Goal: Information Seeking & Learning: Learn about a topic

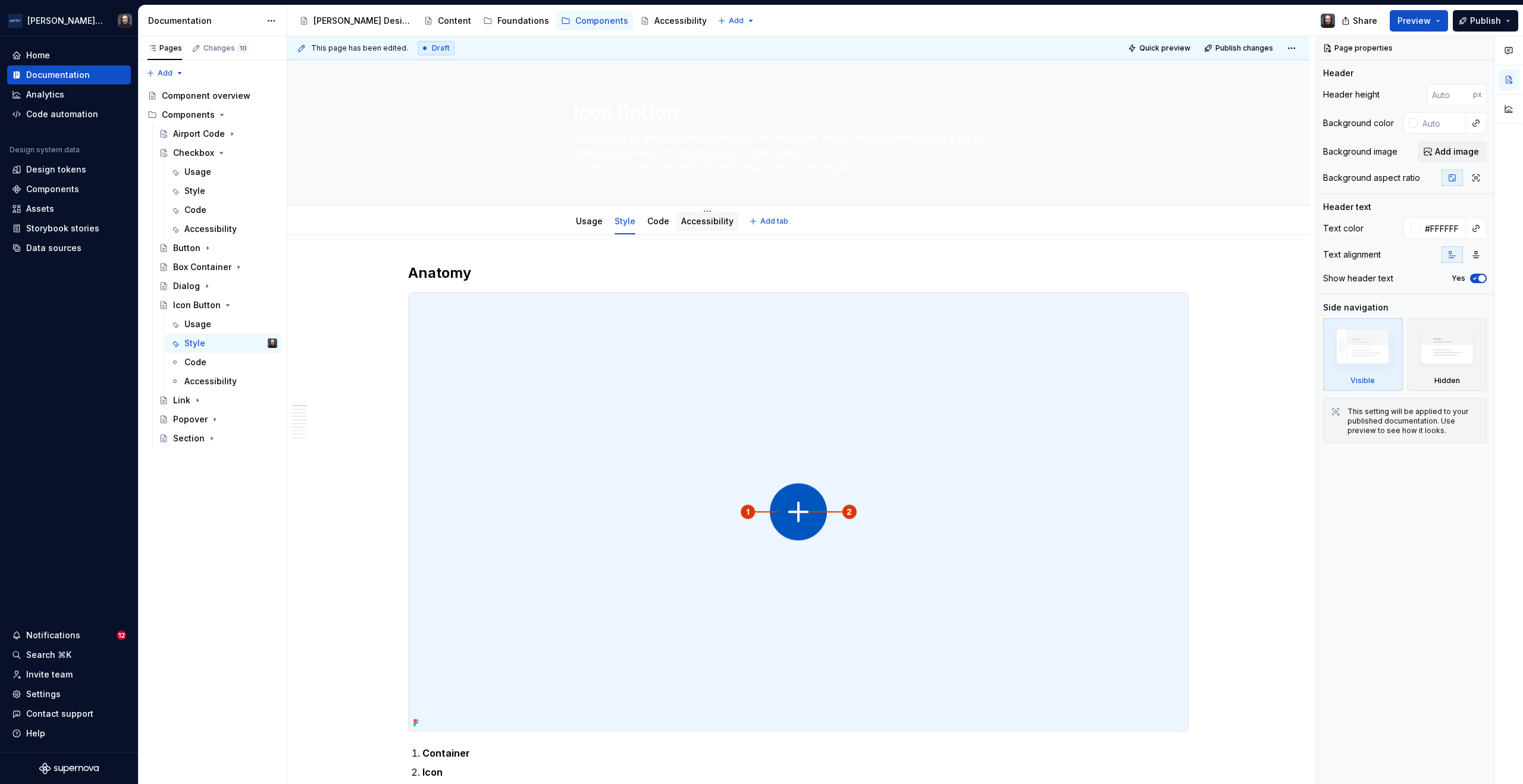
click at [703, 221] on link "Accessibility" at bounding box center [707, 220] width 53 height 10
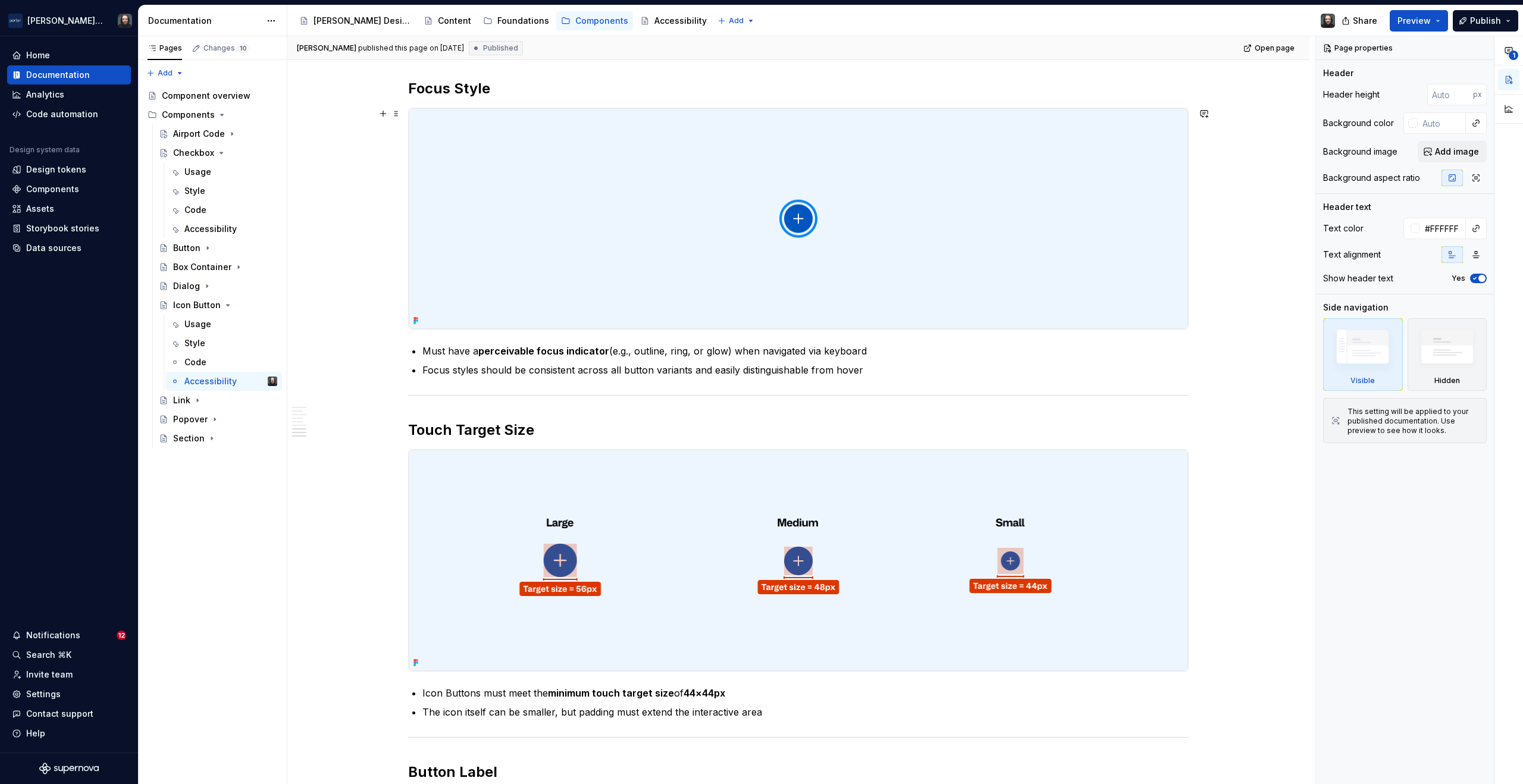
scroll to position [808, 0]
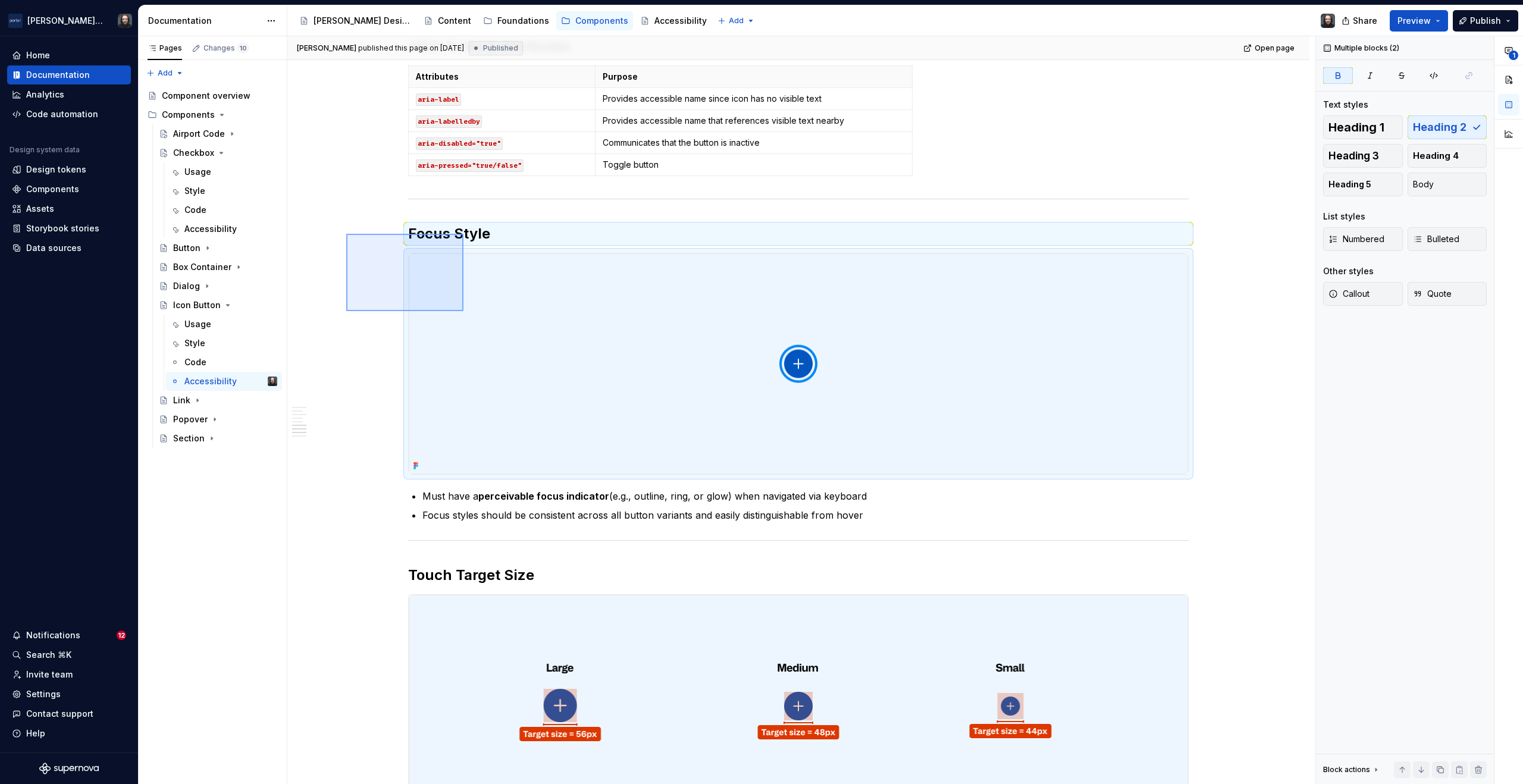
drag, startPoint x: 436, startPoint y: 291, endPoint x: 463, endPoint y: 311, distance: 33.6
click at [463, 311] on div "[PERSON_NAME] published this page on [DATE] Published Open page Icon Button But…" at bounding box center [801, 410] width 1028 height 748
copy div "Focus Style"
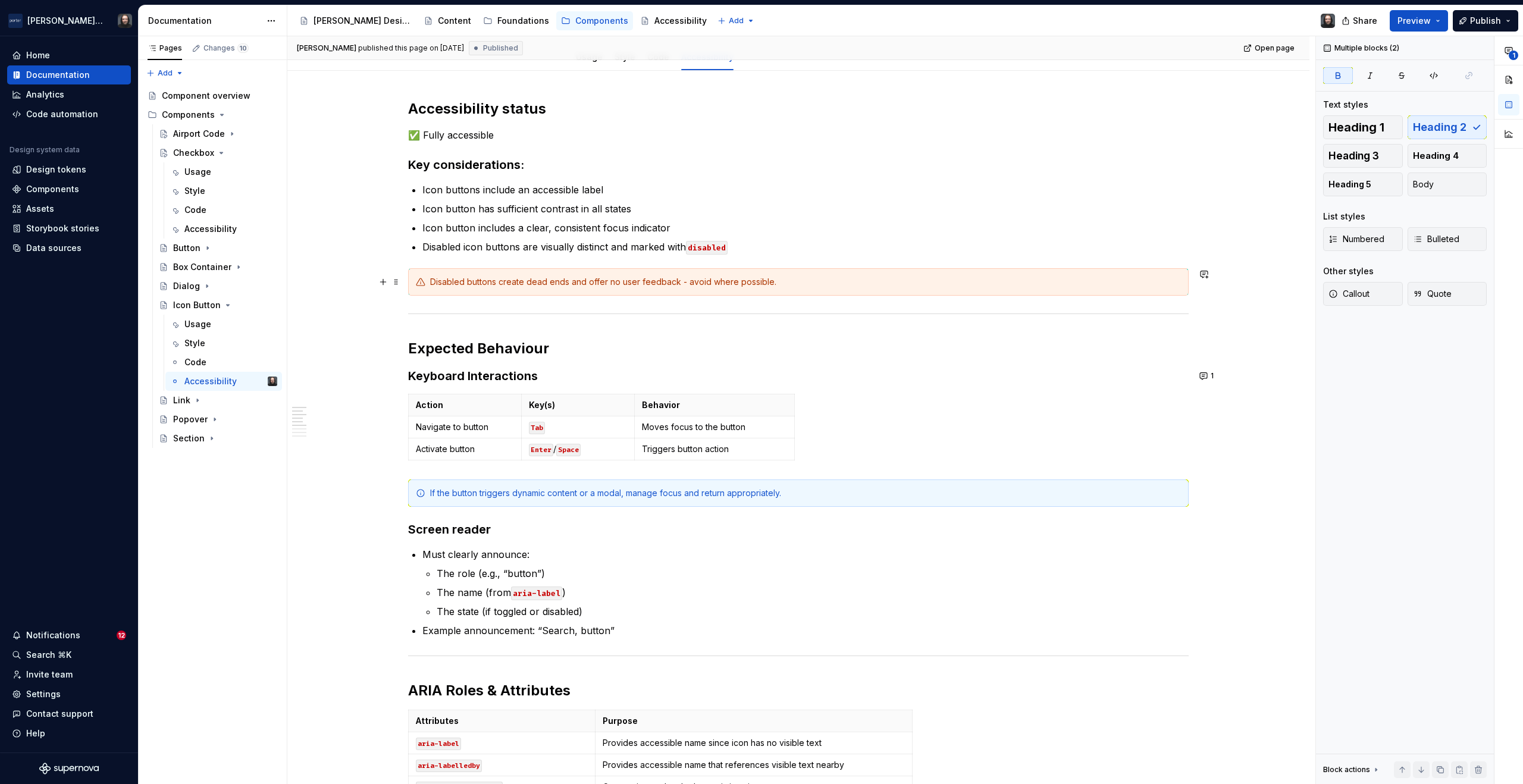
scroll to position [0, 0]
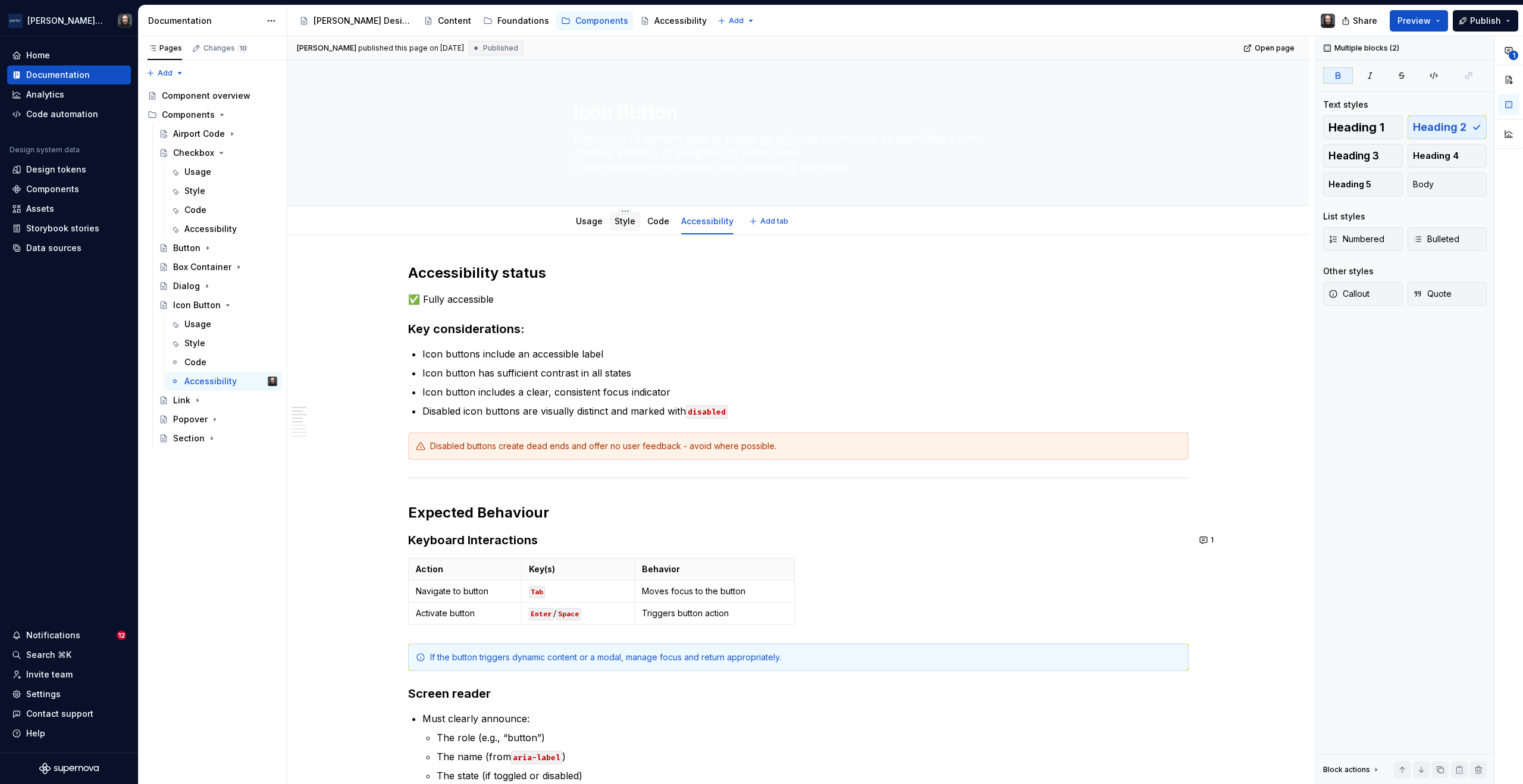
click at [625, 228] on div "Style" at bounding box center [625, 221] width 30 height 19
click at [627, 226] on link "Style" at bounding box center [625, 220] width 21 height 10
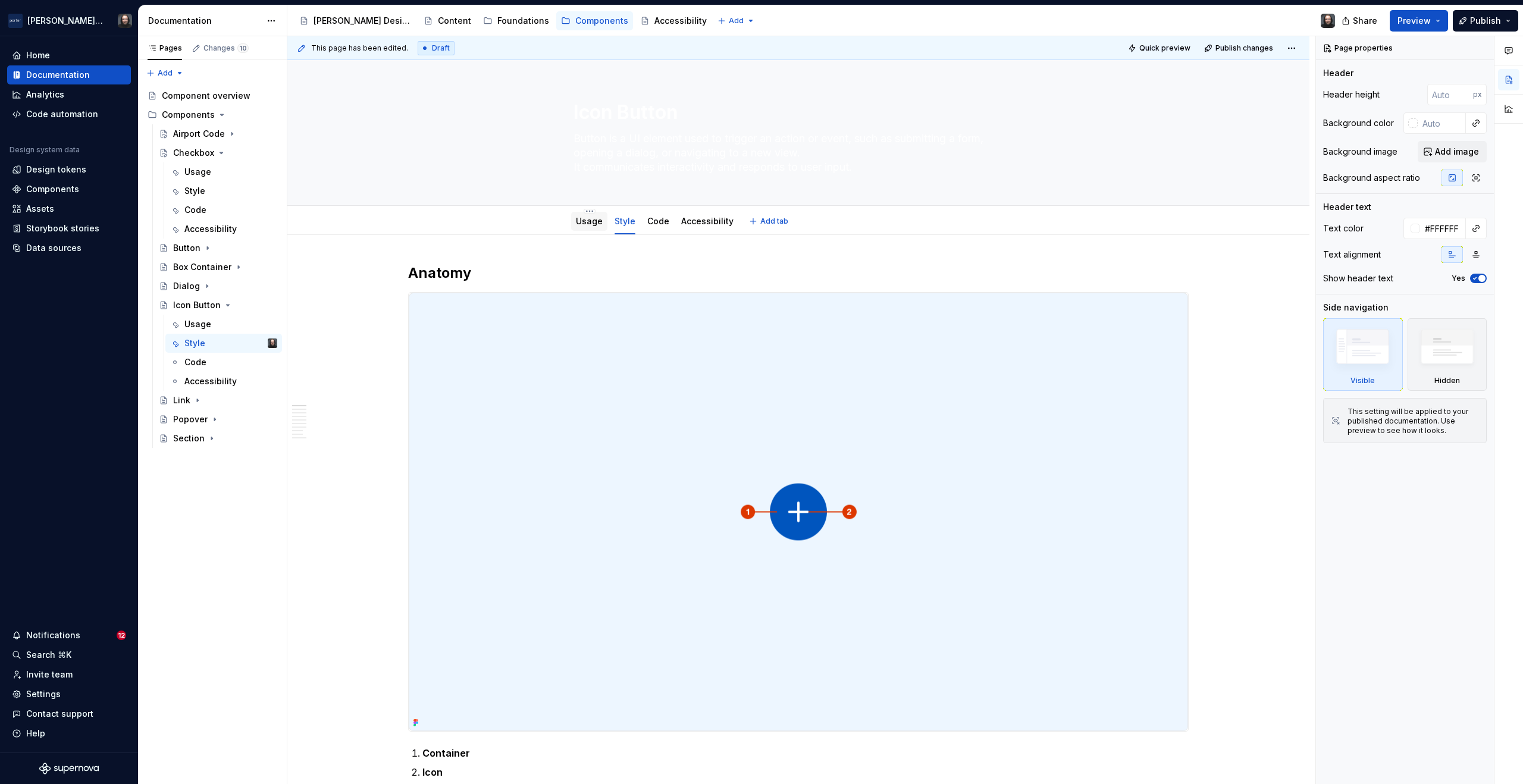
click at [589, 223] on link "Usage" at bounding box center [589, 220] width 27 height 10
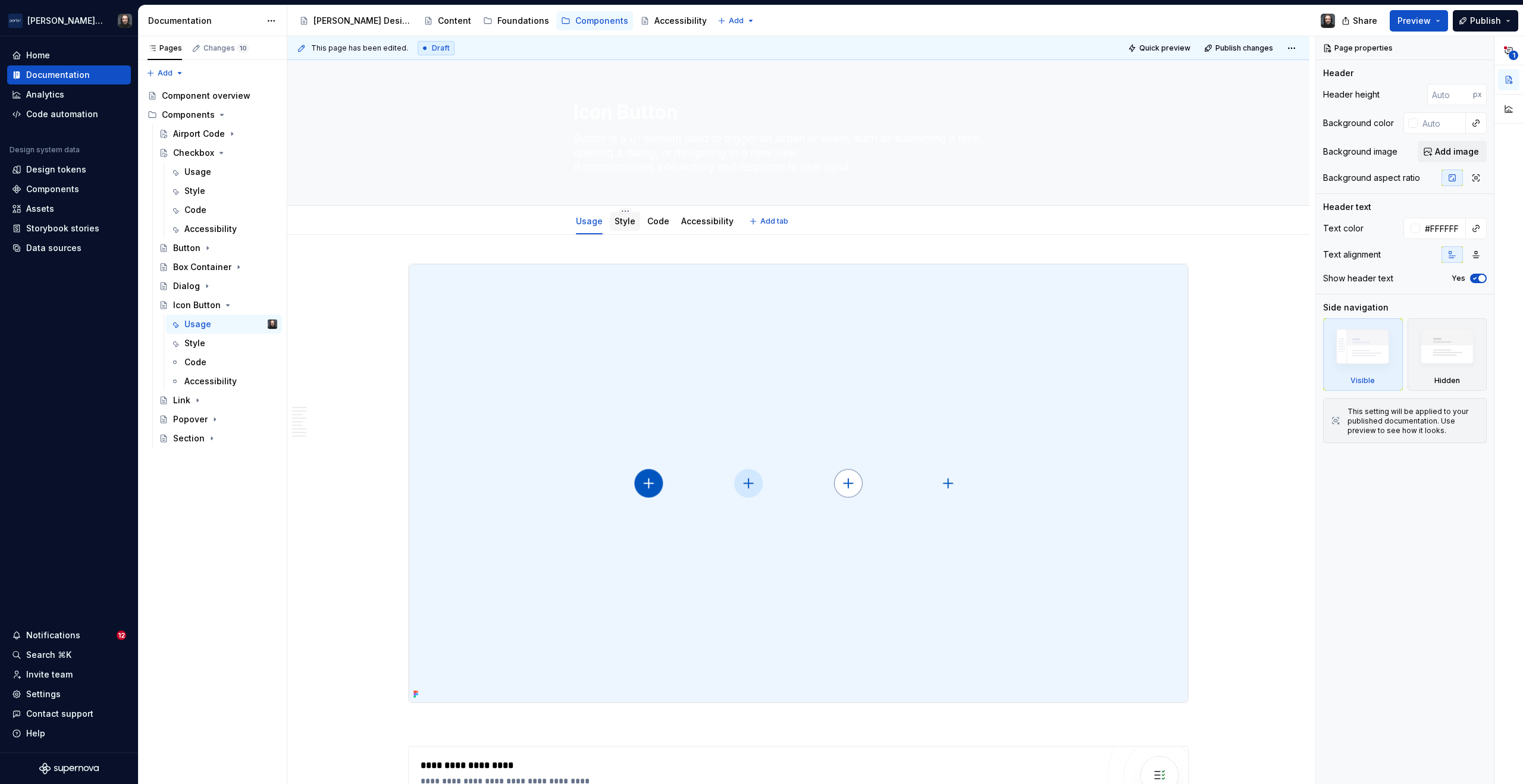
click at [625, 222] on link "Style" at bounding box center [625, 220] width 21 height 10
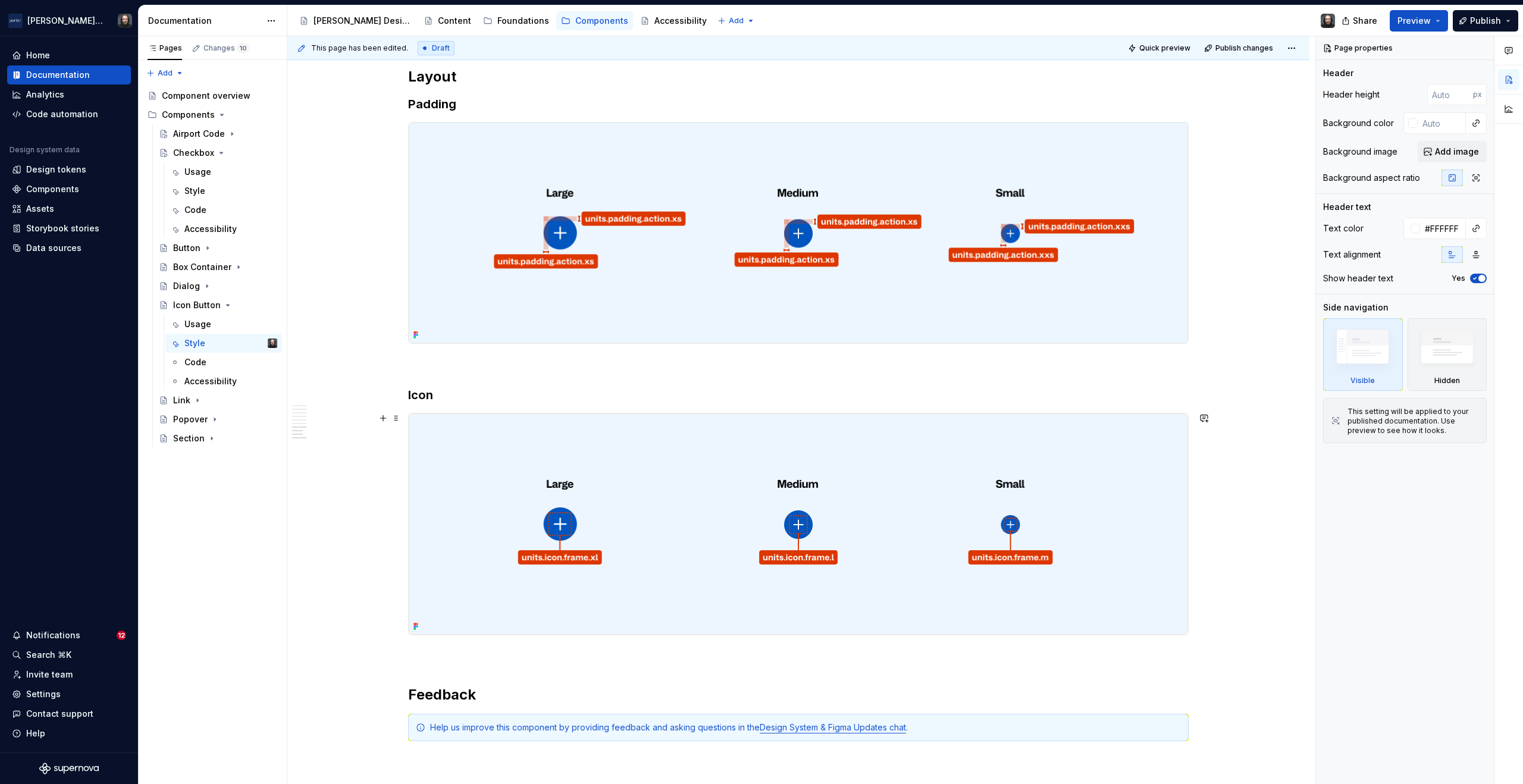
scroll to position [2088, 0]
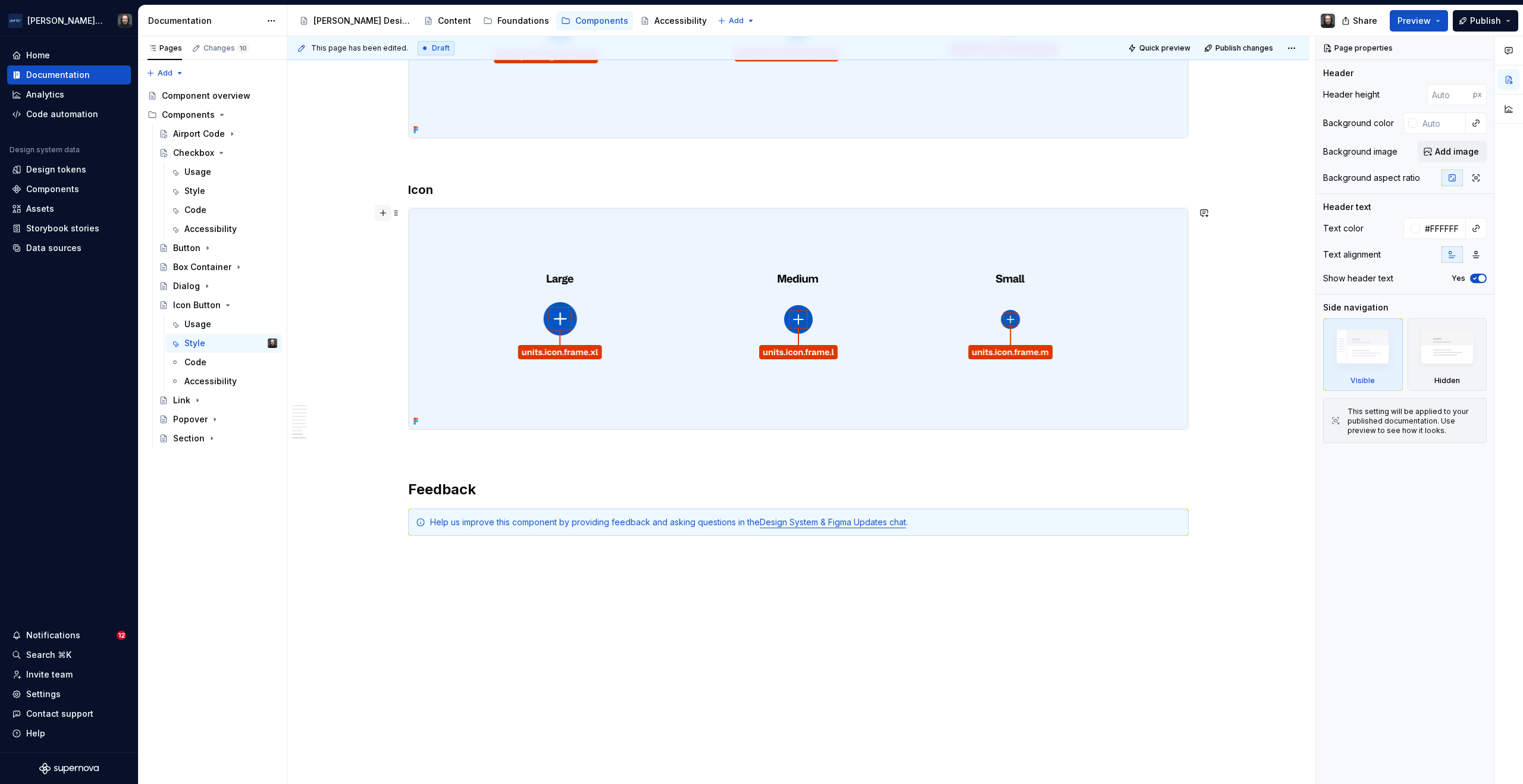
click at [384, 210] on button "button" at bounding box center [383, 212] width 16 height 16
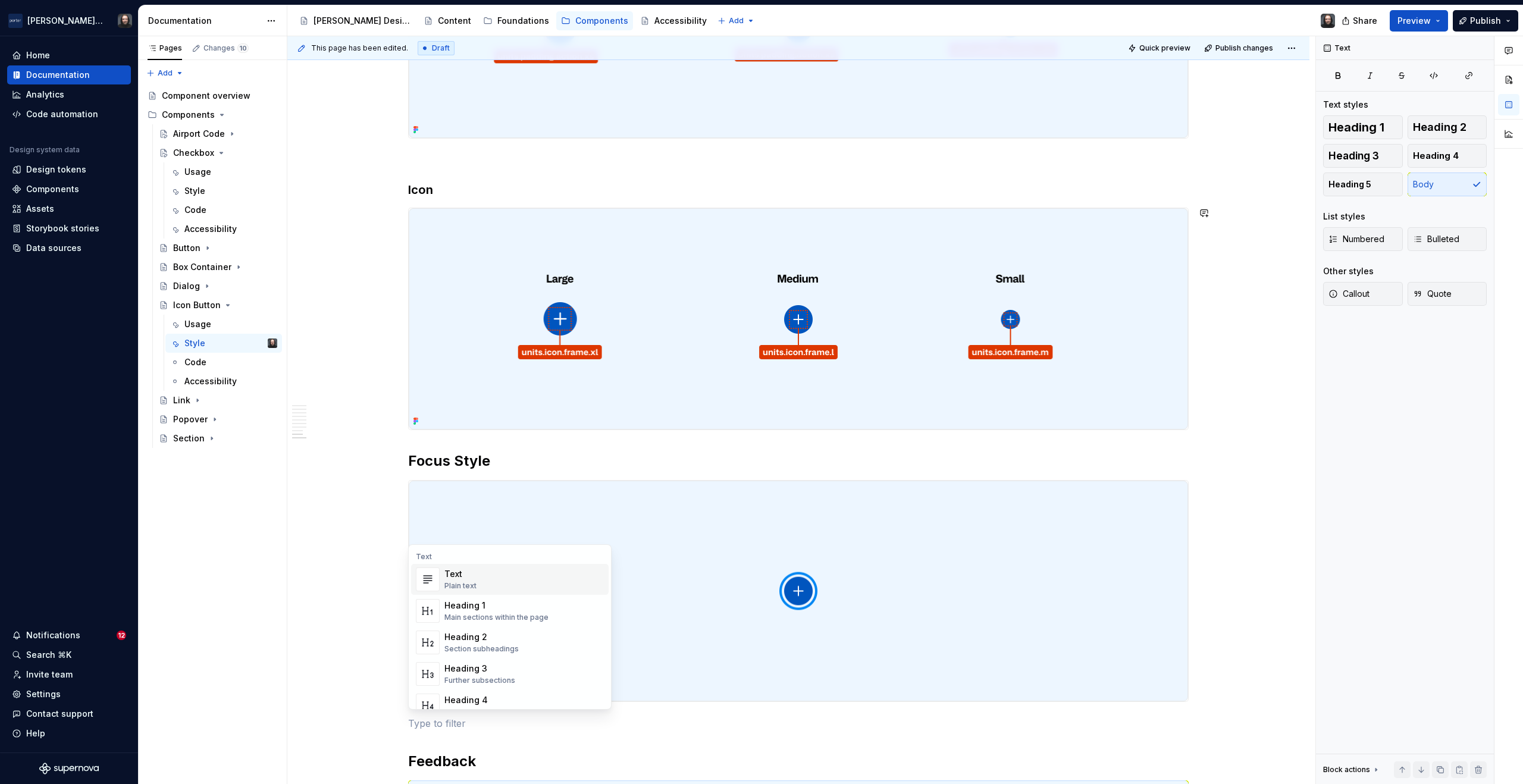
drag, startPoint x: 355, startPoint y: 252, endPoint x: 395, endPoint y: 226, distance: 47.7
click at [355, 251] on div "**********" at bounding box center [801, 410] width 1028 height 748
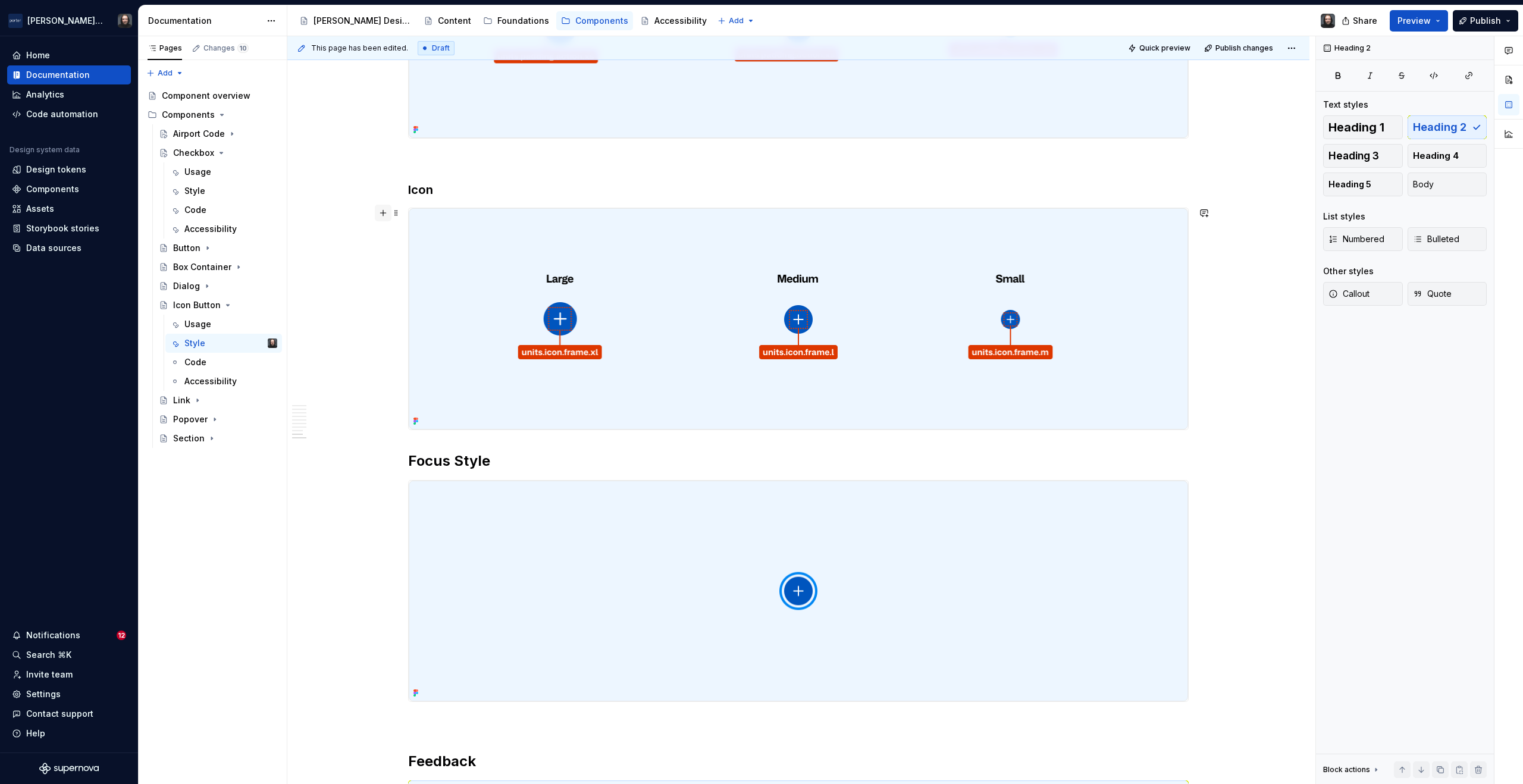
click at [384, 212] on button "button" at bounding box center [383, 212] width 16 height 16
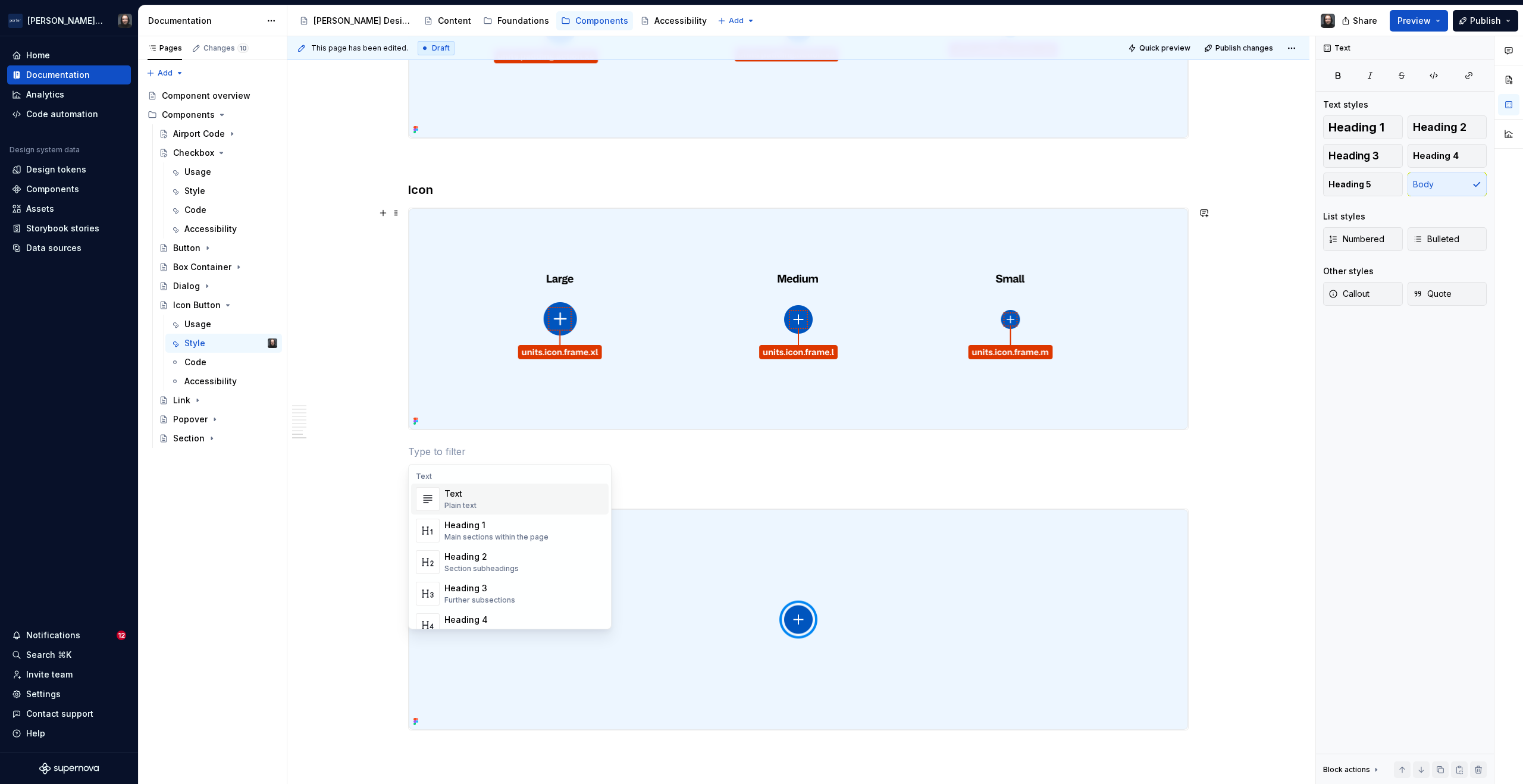
scroll to position [2119, 0]
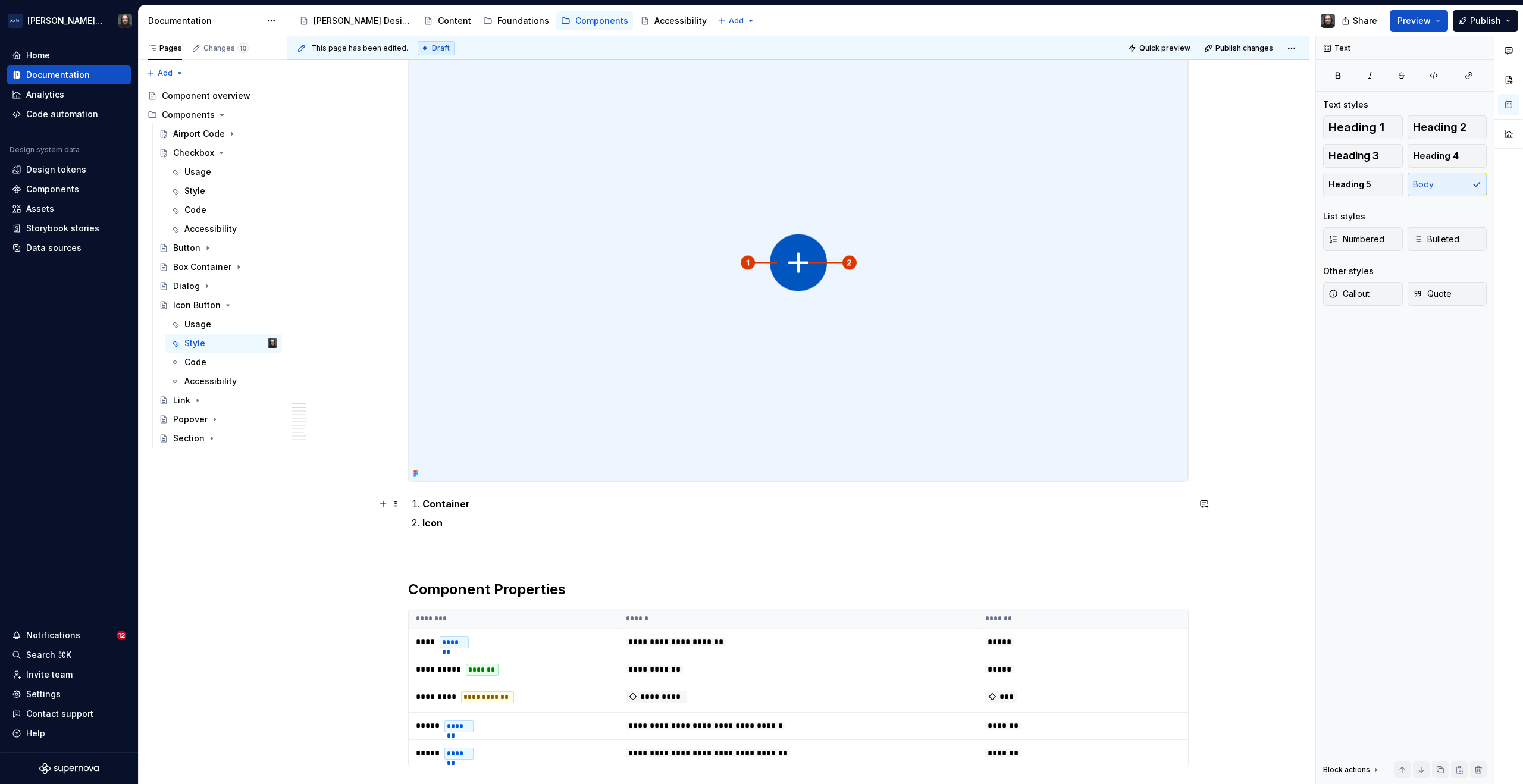
scroll to position [0, 0]
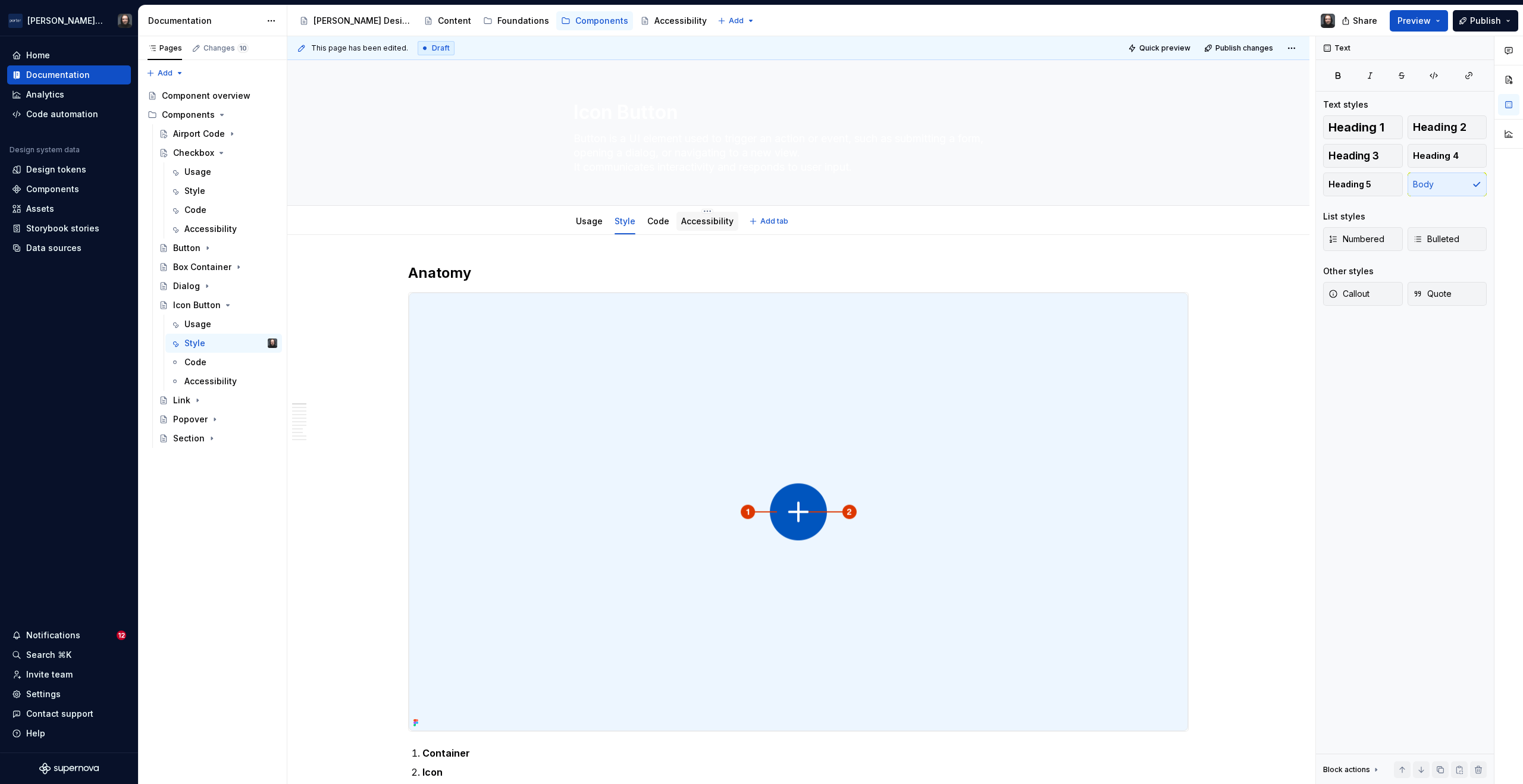
click at [708, 222] on link "Accessibility" at bounding box center [707, 220] width 53 height 10
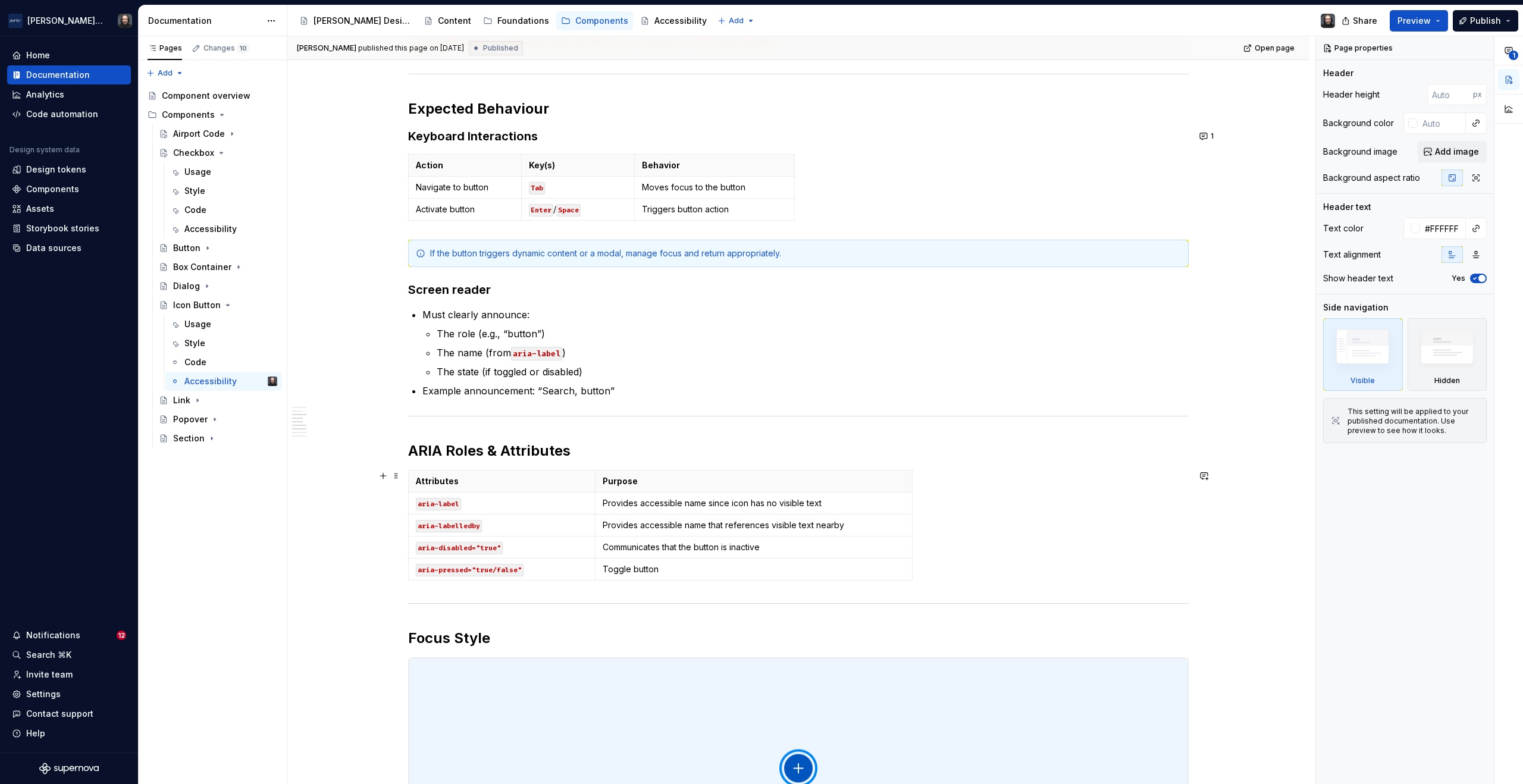
scroll to position [762, 0]
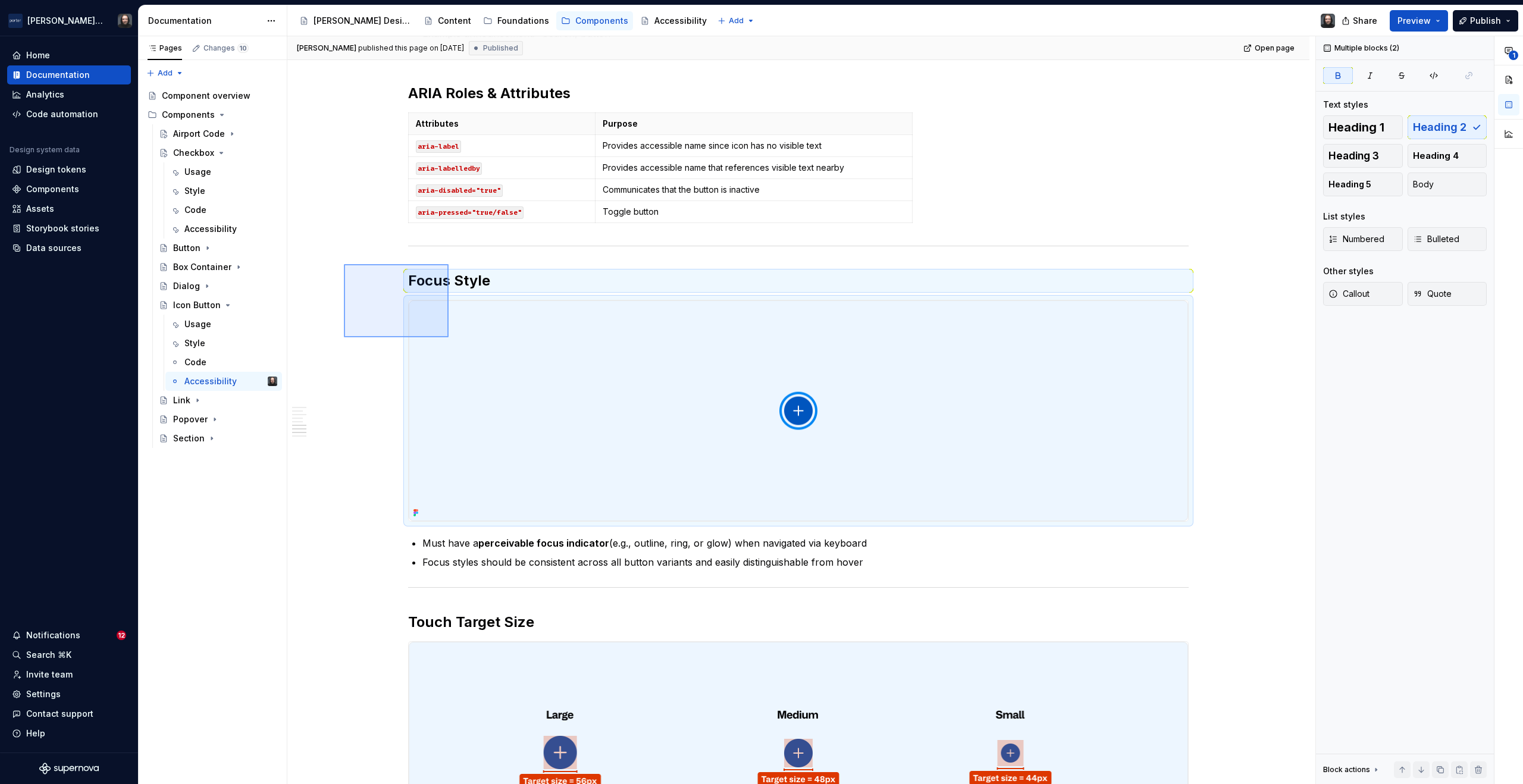
drag, startPoint x: 344, startPoint y: 264, endPoint x: 478, endPoint y: 361, distance: 165.4
click at [478, 361] on div "[PERSON_NAME] published this page on [DATE] Published Open page Icon Button But…" at bounding box center [801, 410] width 1028 height 748
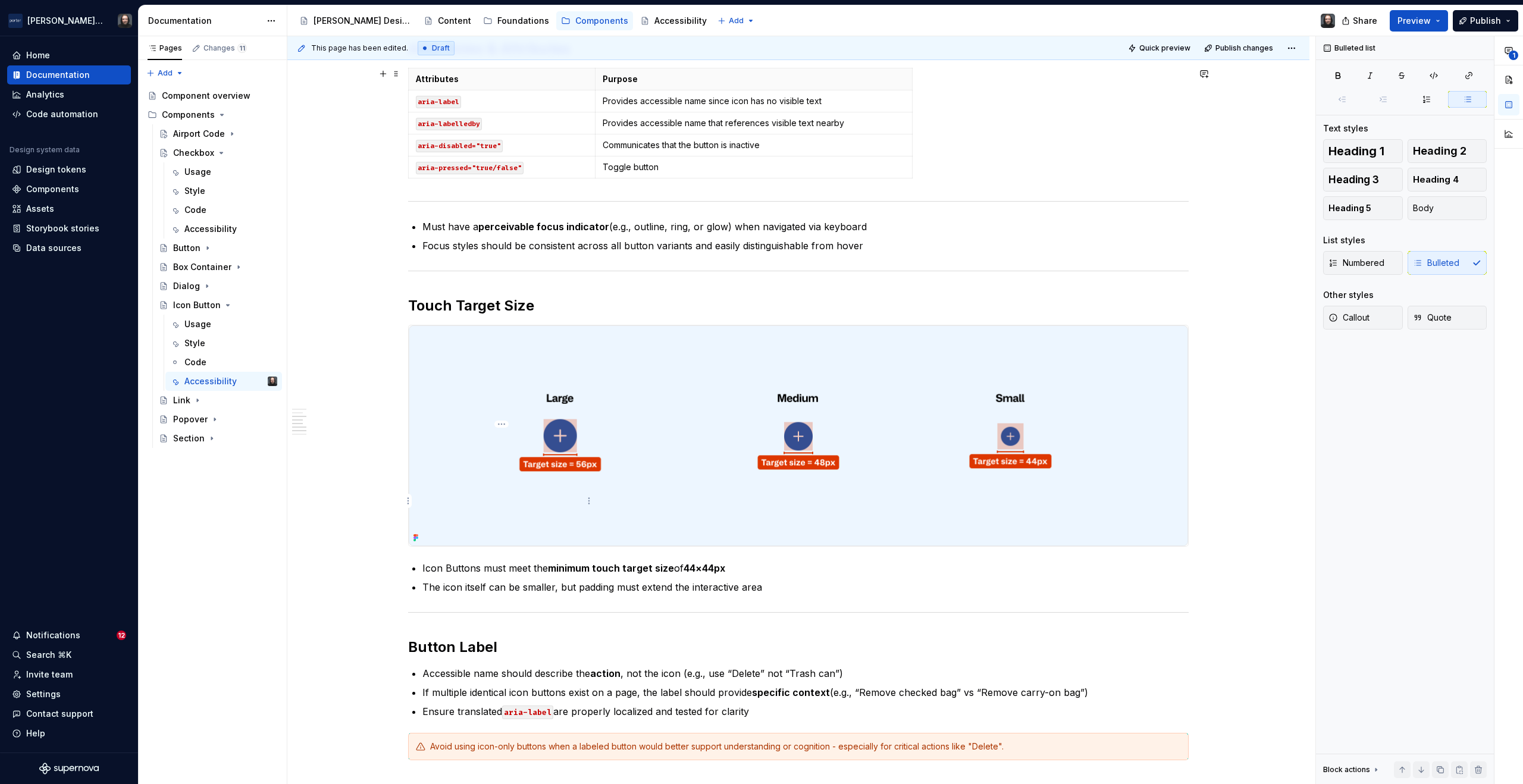
scroll to position [868, 0]
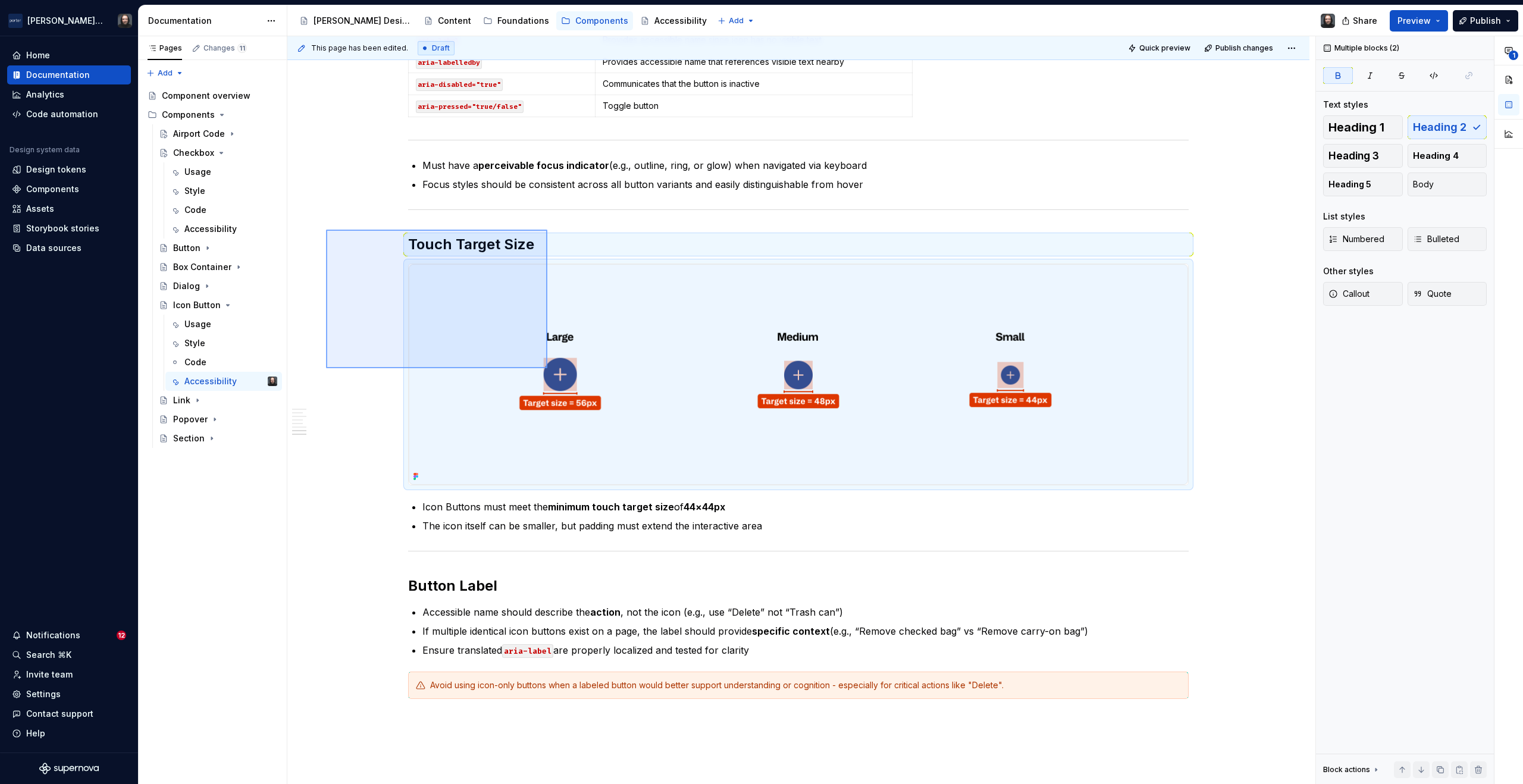
drag, startPoint x: 487, startPoint y: 325, endPoint x: 548, endPoint y: 370, distance: 75.8
click at [548, 370] on div "This page has been edited. Draft Quick preview Publish changes Icon Button Butt…" at bounding box center [801, 410] width 1028 height 748
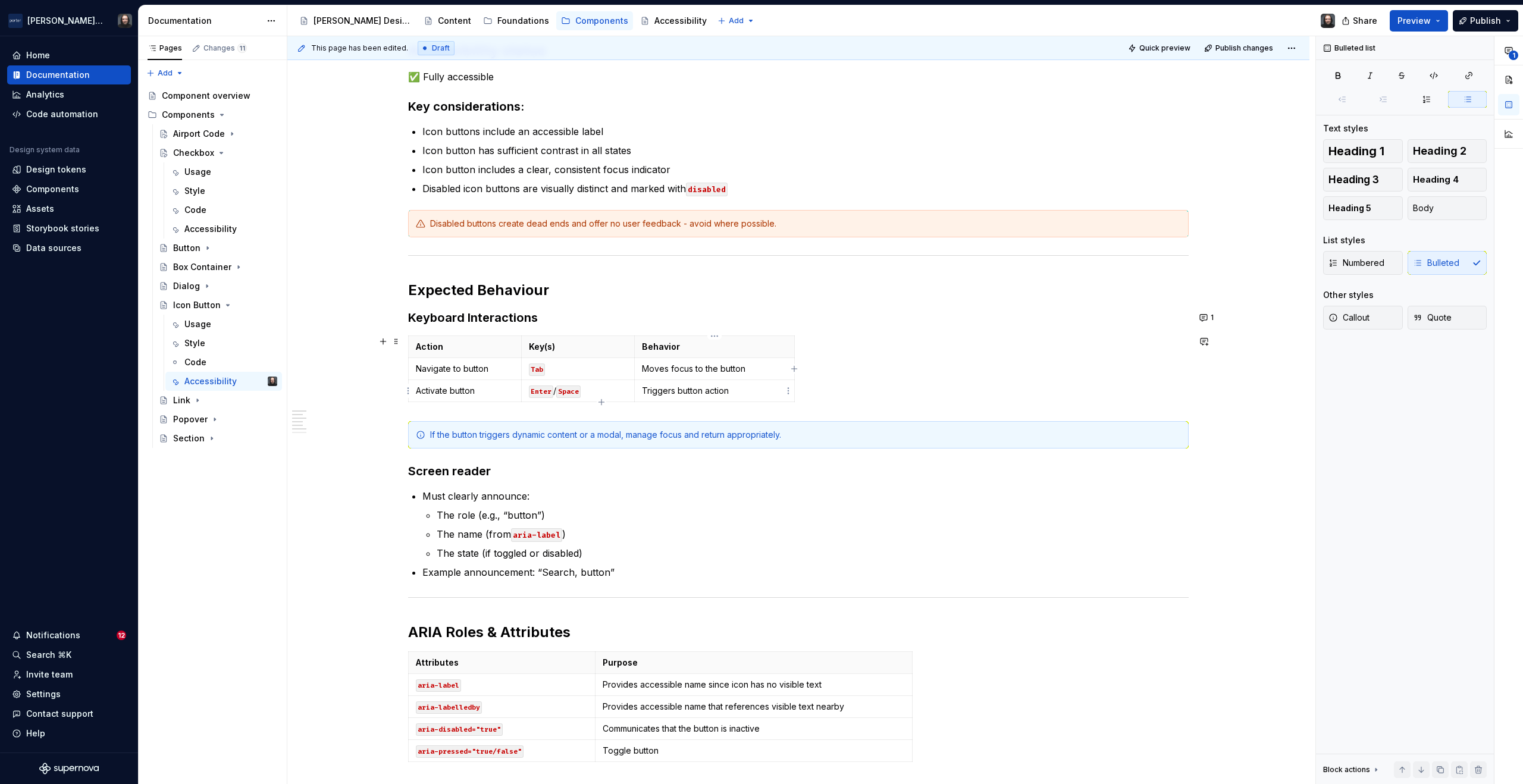
scroll to position [0, 0]
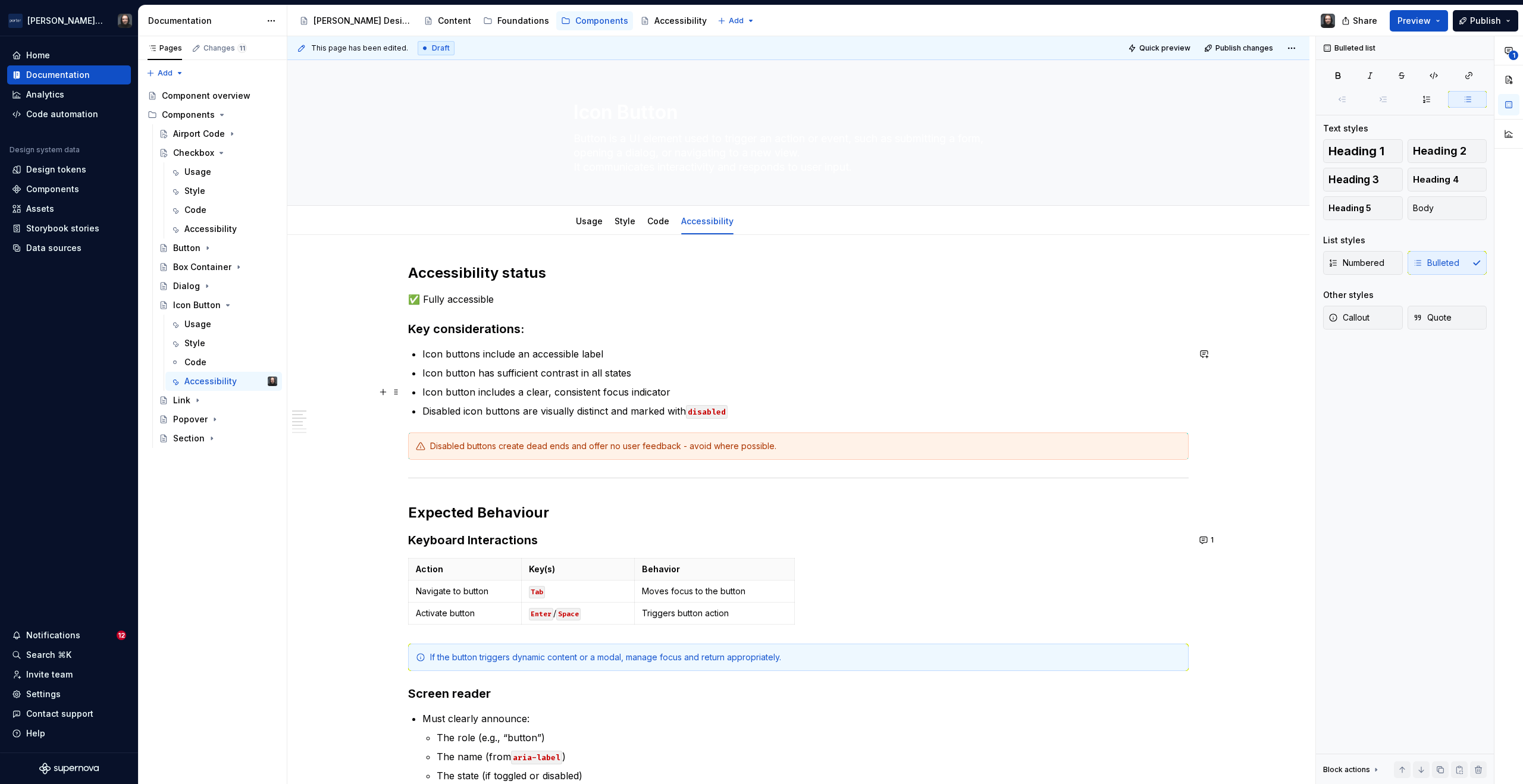
type textarea "*"
click at [1203, 537] on button "1" at bounding box center [1207, 539] width 23 height 16
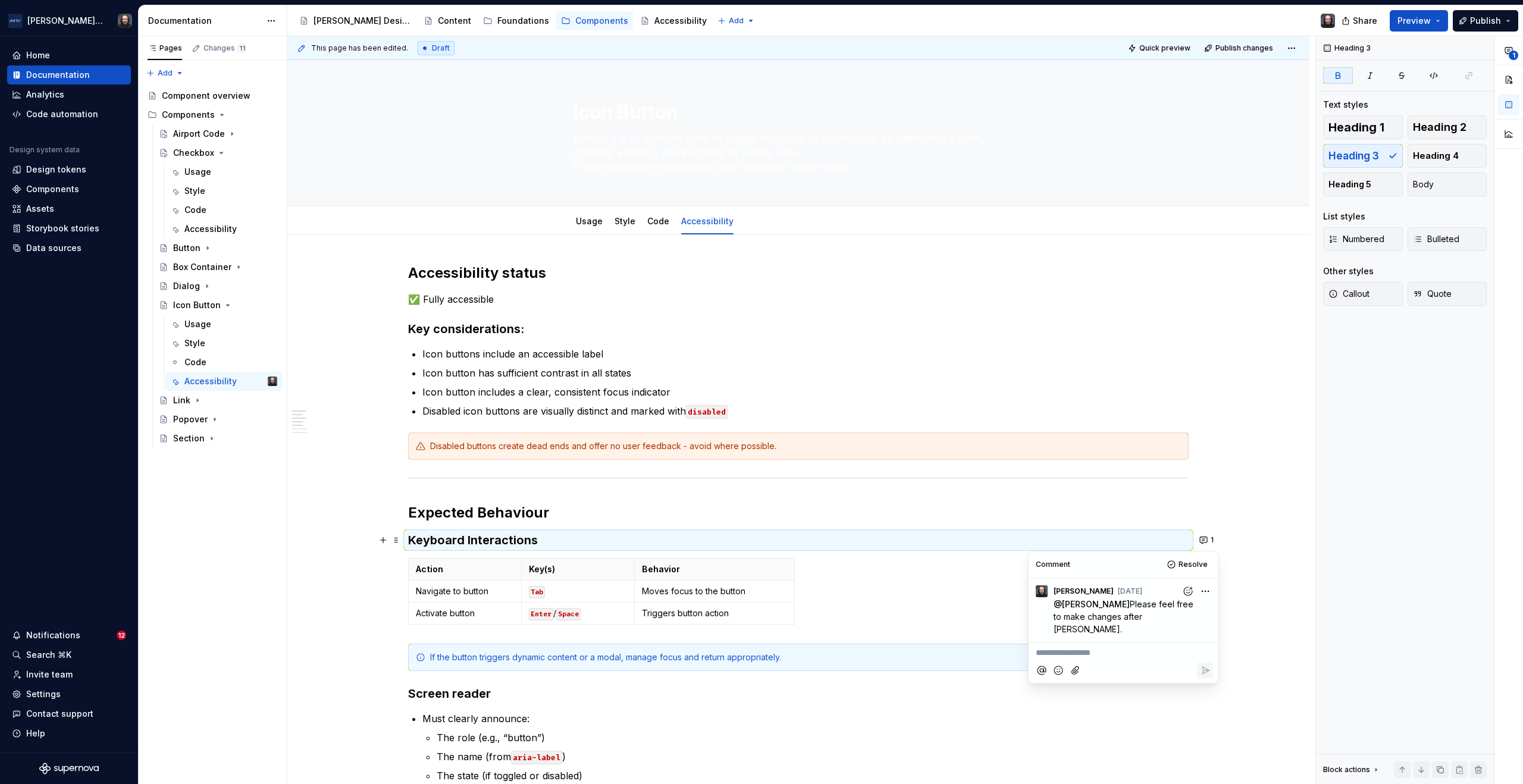
click at [382, 328] on button "button" at bounding box center [383, 328] width 16 height 16
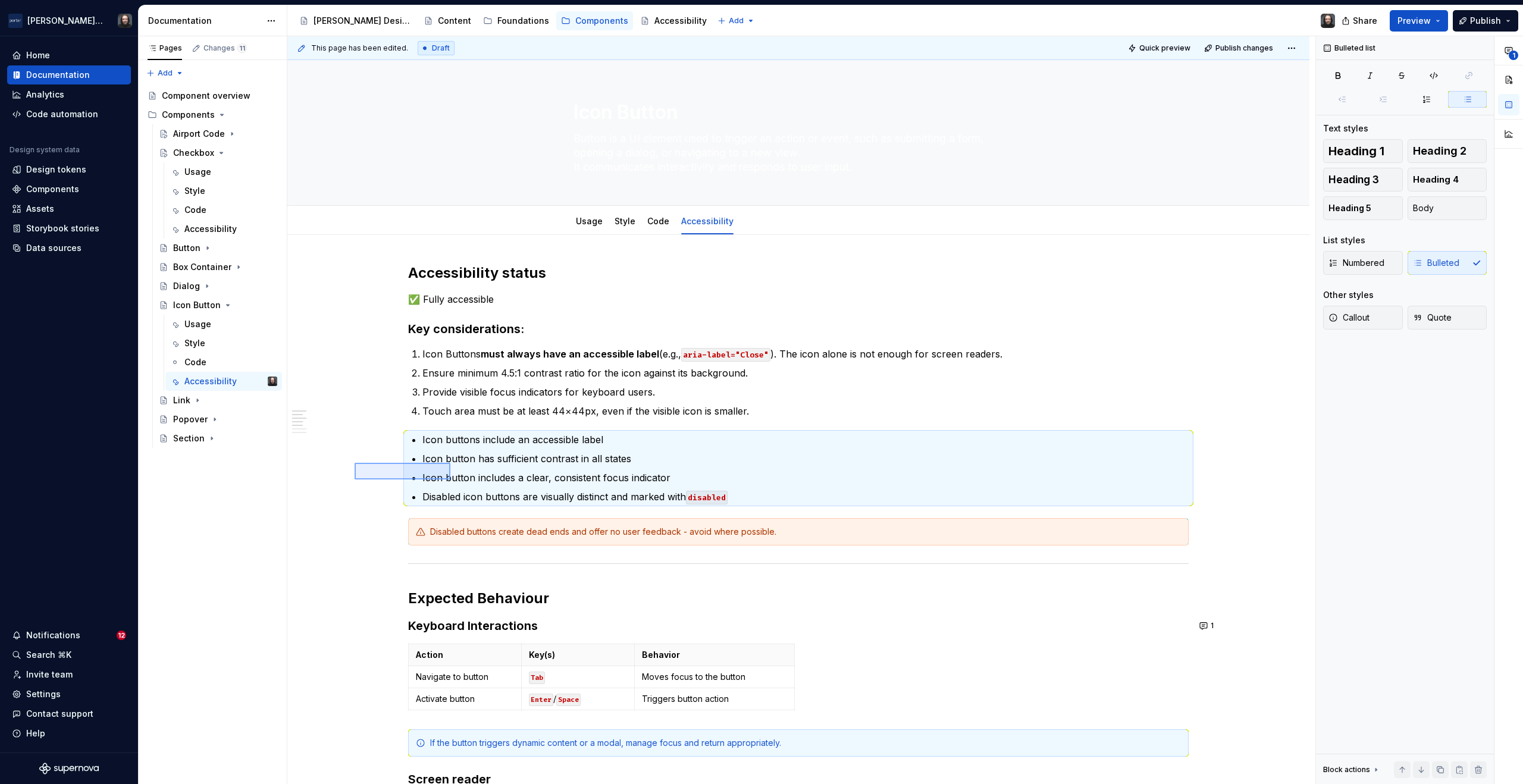
drag, startPoint x: 397, startPoint y: 471, endPoint x: 451, endPoint y: 479, distance: 54.6
click at [451, 479] on div "This page has been edited. Draft Quick preview Publish changes Icon Button Butt…" at bounding box center [801, 410] width 1028 height 748
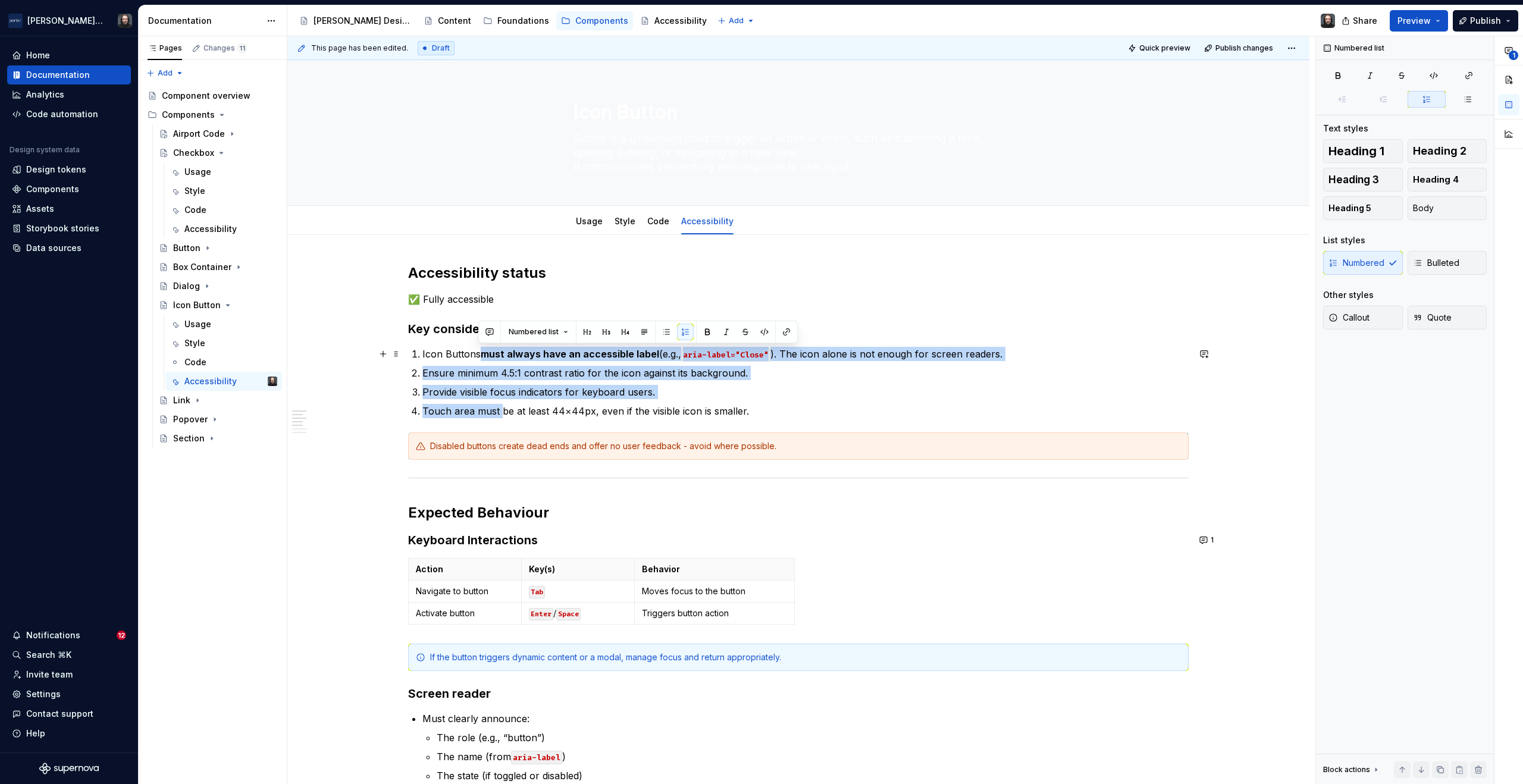
drag, startPoint x: 485, startPoint y: 368, endPoint x: 476, endPoint y: 351, distance: 19.2
click at [476, 351] on ol "Icon Buttons must always have an accessible label (e.g., aria-label="Close" ). …" at bounding box center [805, 382] width 766 height 72
click at [664, 332] on button "button" at bounding box center [666, 331] width 16 height 16
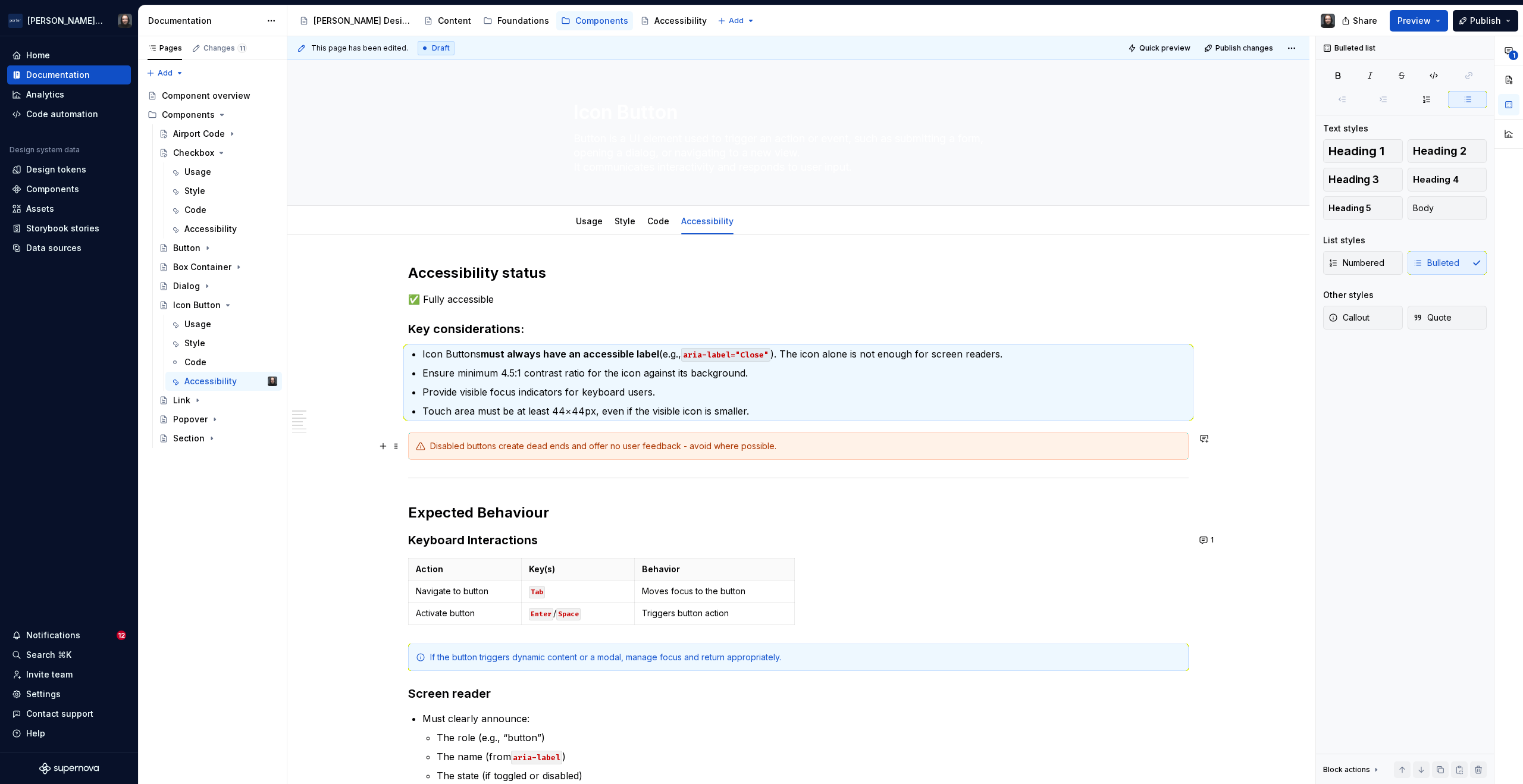
click at [1236, 445] on div "This page has been edited. Draft Quick preview Publish changes Icon Button Butt…" at bounding box center [801, 410] width 1028 height 748
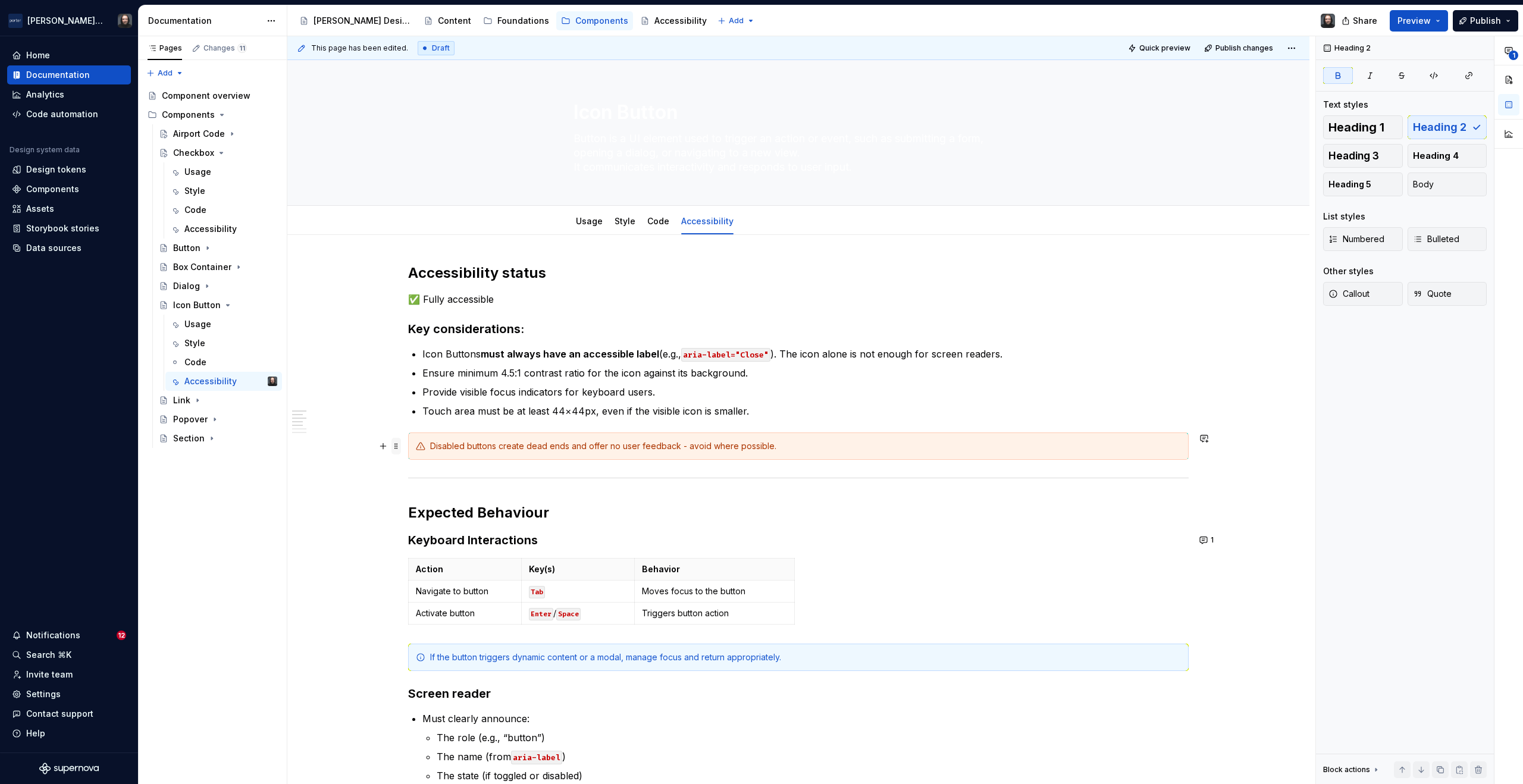
click at [392, 447] on span at bounding box center [396, 446] width 9 height 16
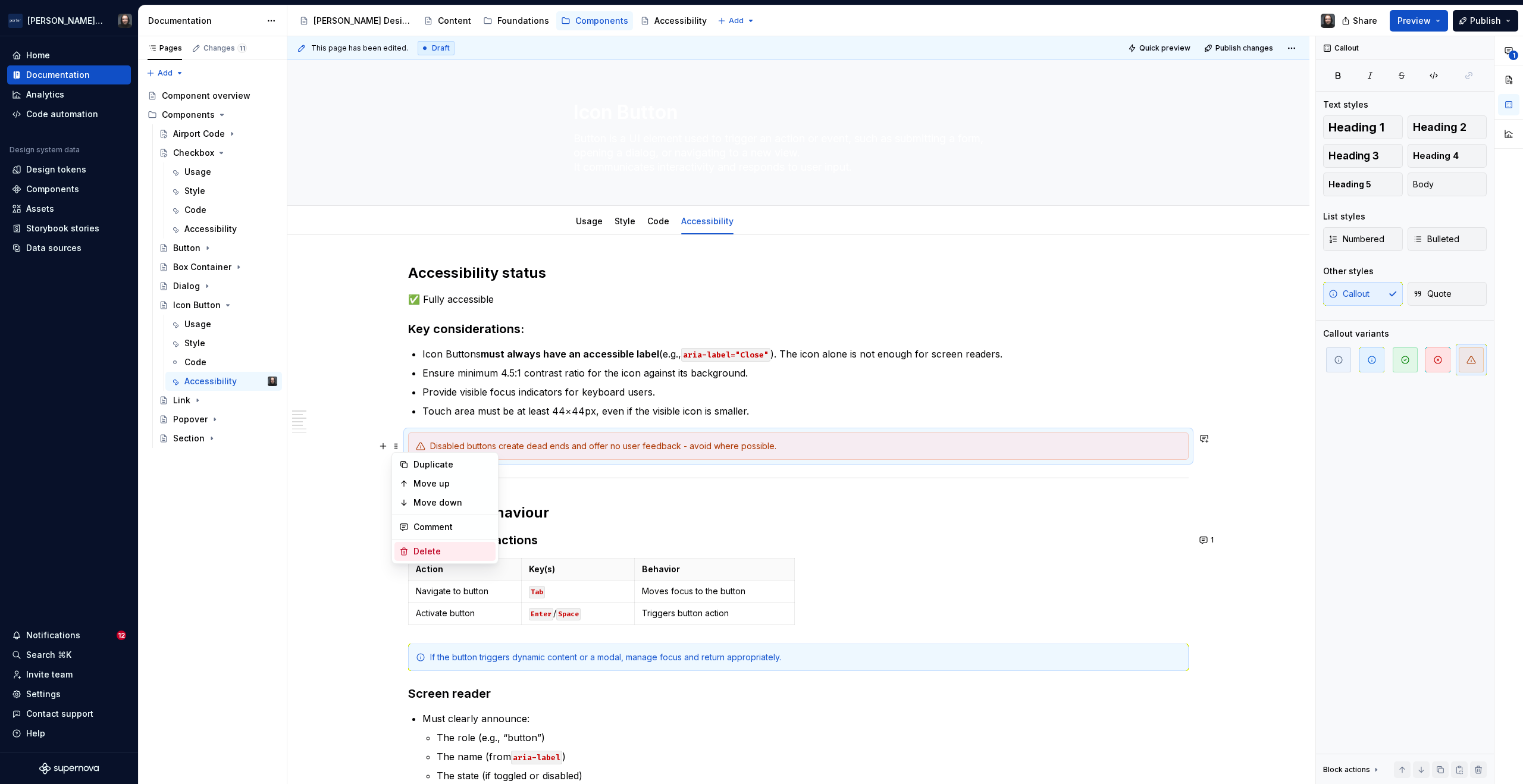
click at [436, 549] on div "Delete" at bounding box center [453, 551] width 78 height 12
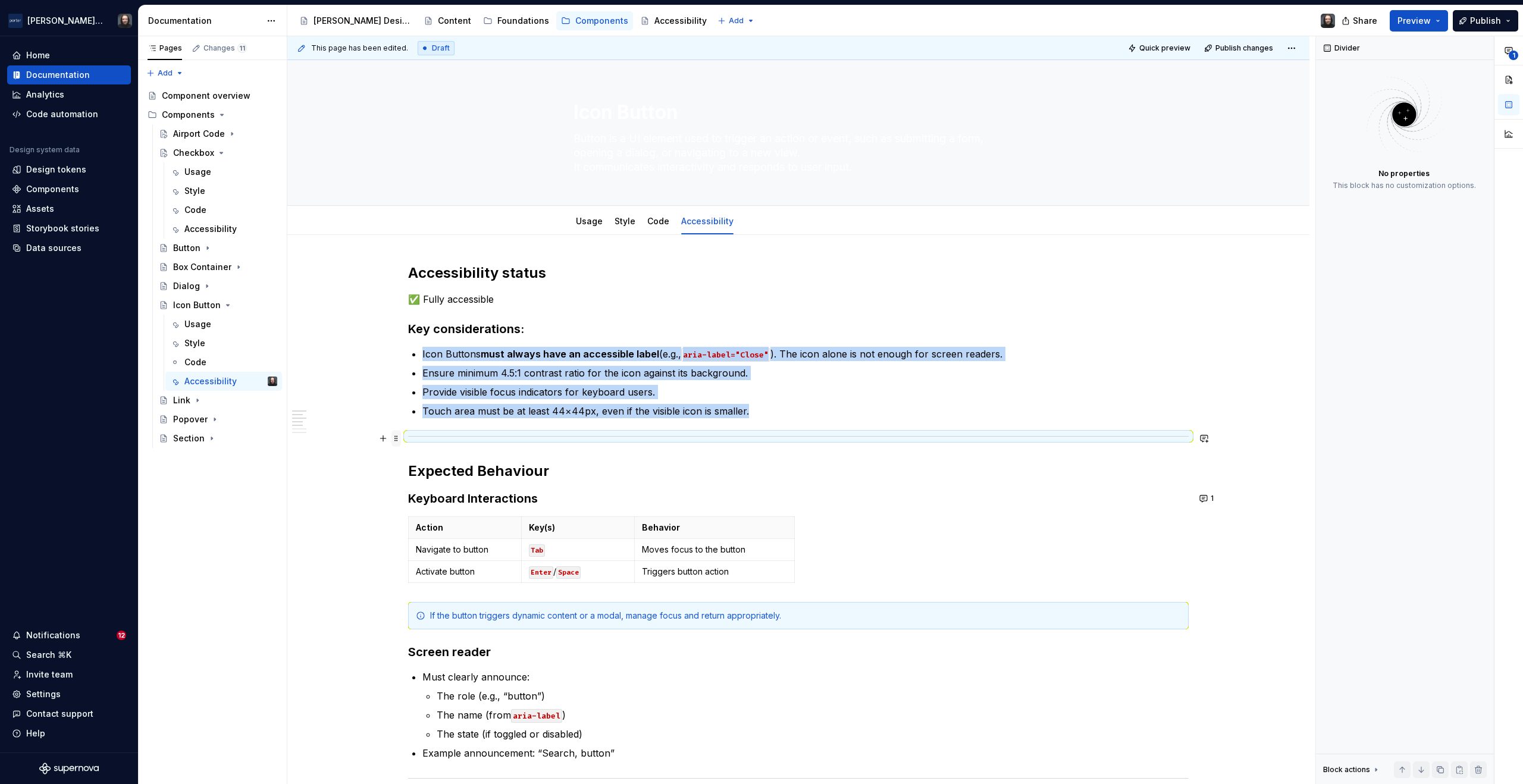
click at [397, 435] on span at bounding box center [396, 438] width 9 height 16
click at [440, 539] on div "Delete" at bounding box center [453, 544] width 78 height 12
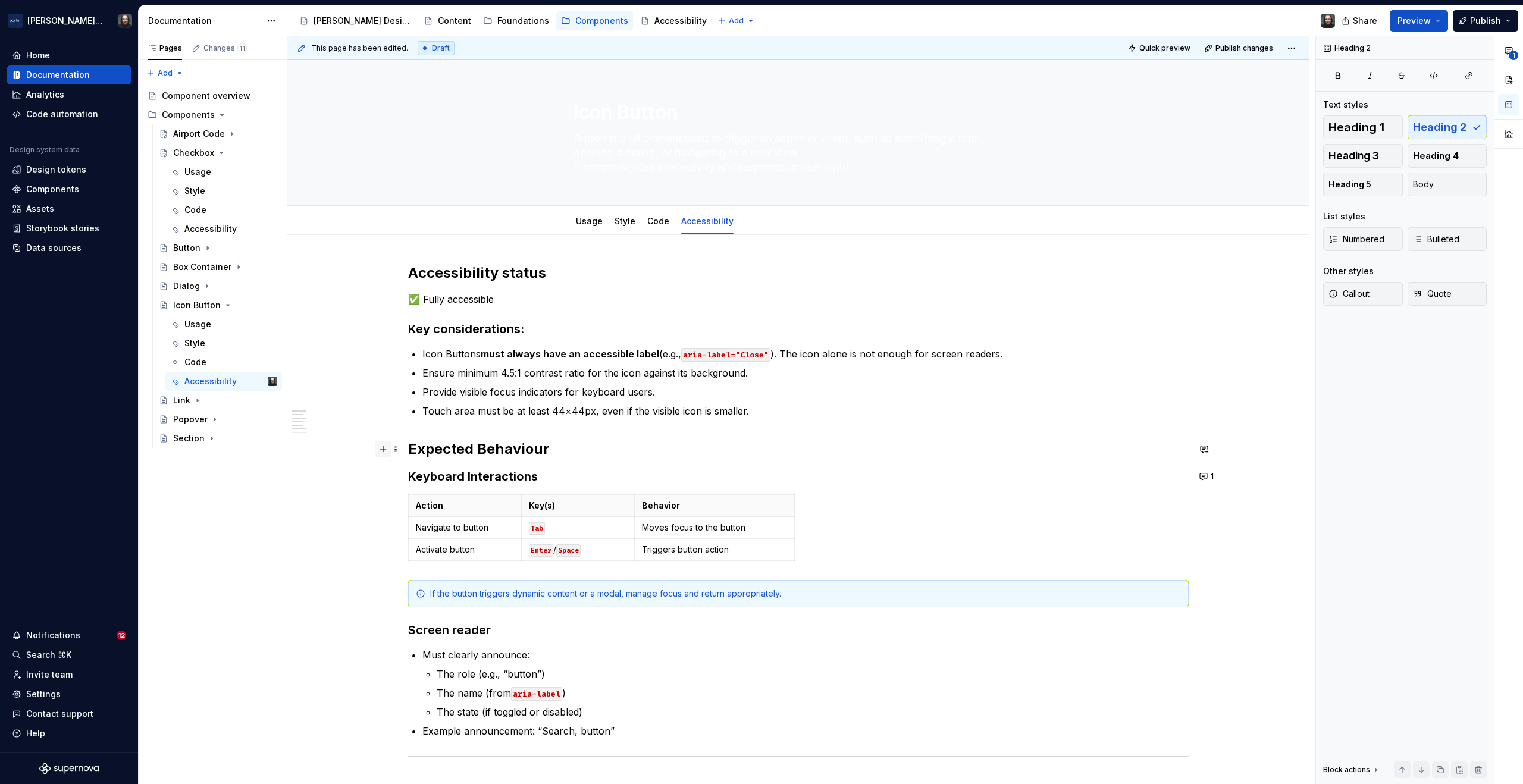
click at [383, 446] on button "button" at bounding box center [383, 449] width 16 height 16
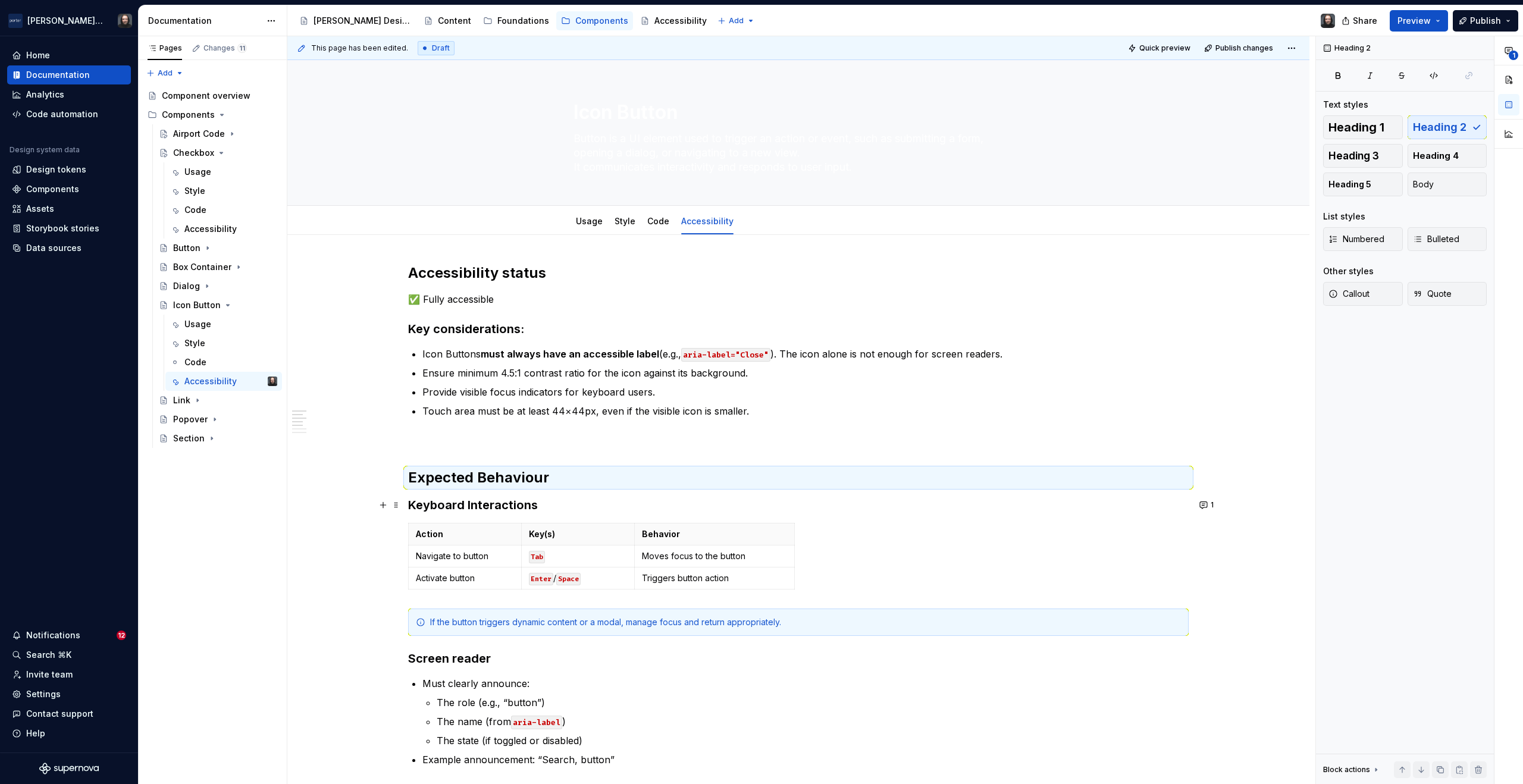
scroll to position [37, 0]
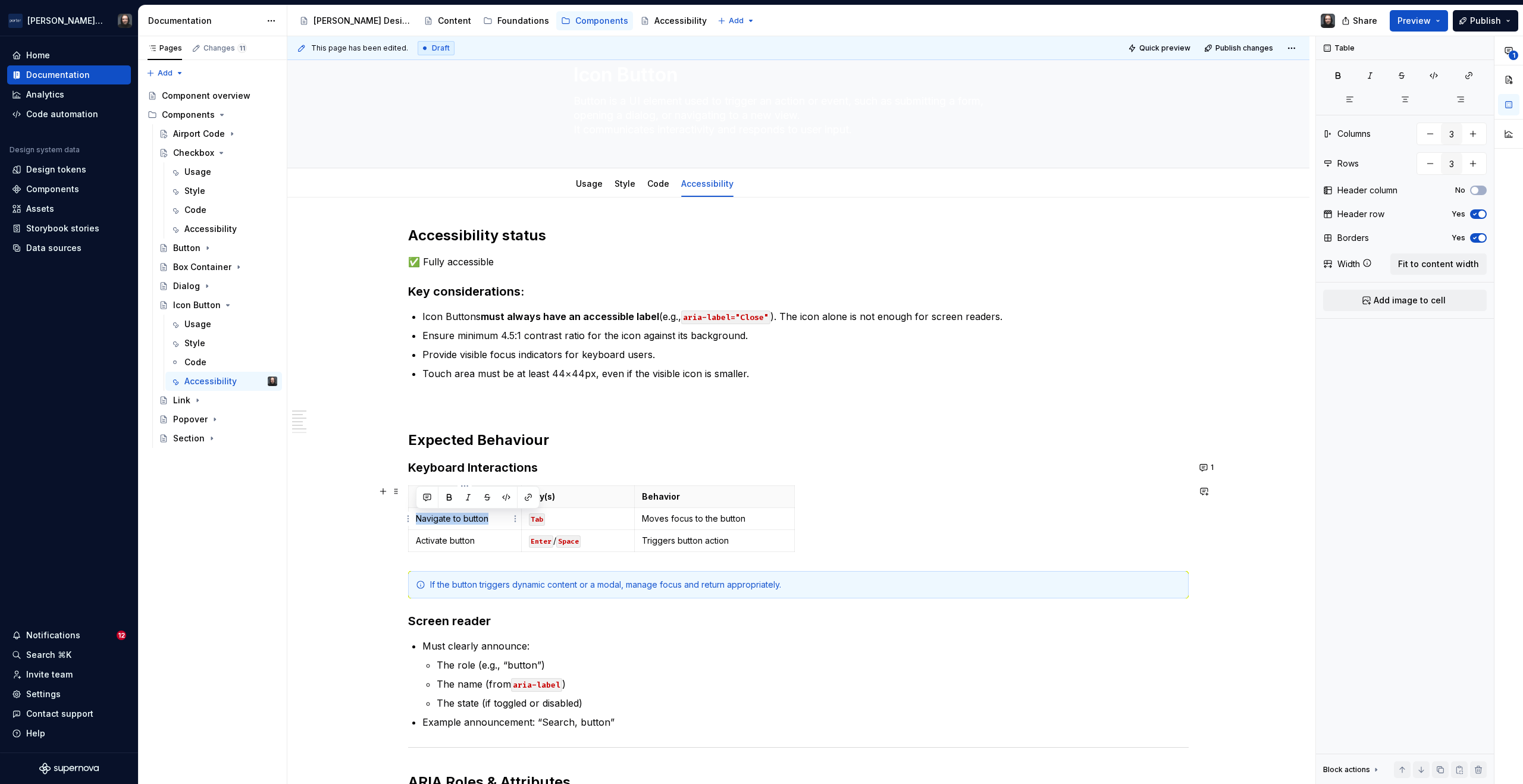
drag, startPoint x: 487, startPoint y: 519, endPoint x: 418, endPoint y: 516, distance: 69.1
click at [418, 516] on p "Navigate to button" at bounding box center [464, 519] width 98 height 12
click at [540, 520] on code "Tab" at bounding box center [537, 519] width 16 height 12
drag, startPoint x: 586, startPoint y: 544, endPoint x: 553, endPoint y: 544, distance: 33.0
click at [553, 544] on p "Enter / Space" at bounding box center [578, 541] width 99 height 12
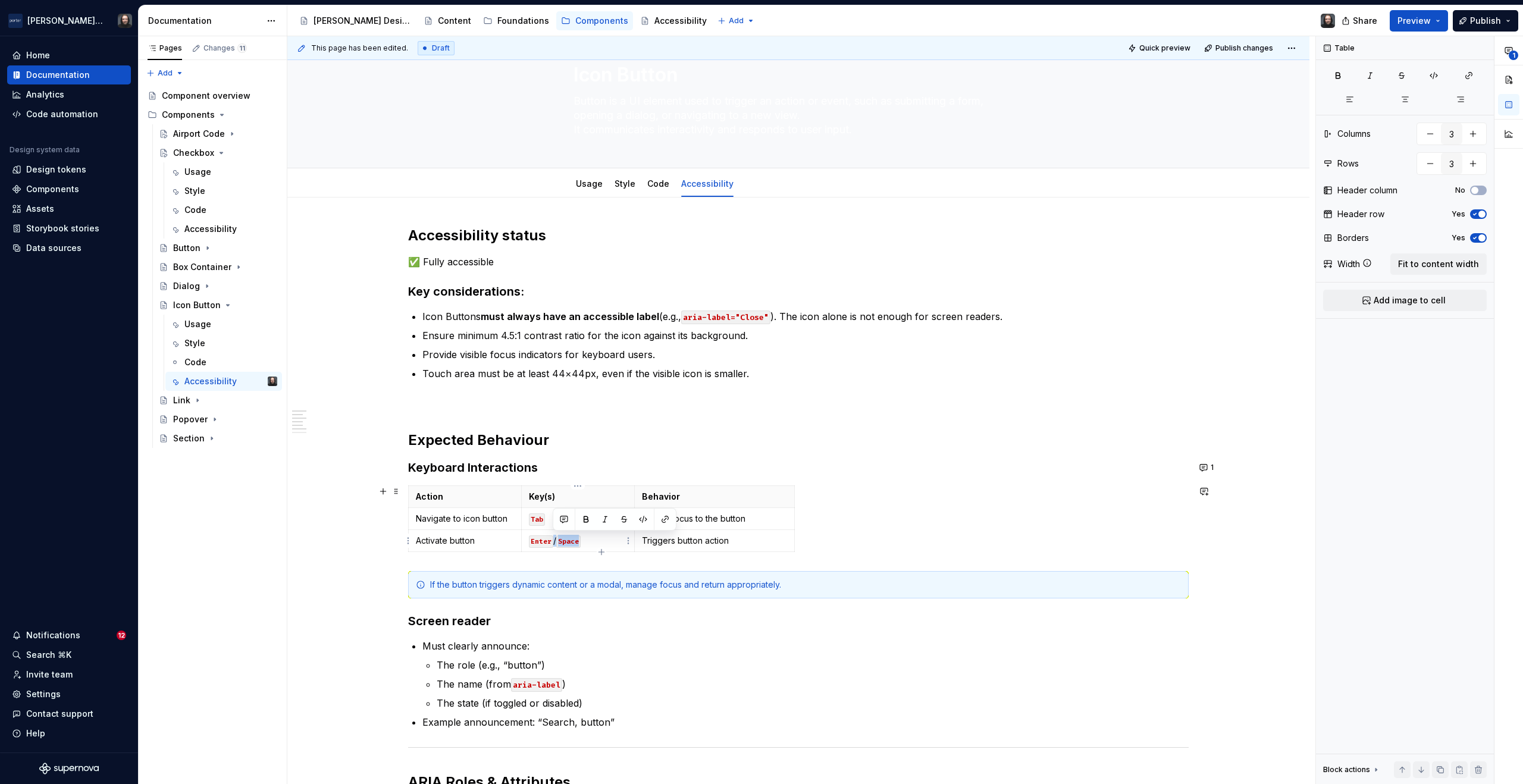
copy p "/ Space"
click at [550, 520] on p "Tab" at bounding box center [578, 519] width 99 height 12
drag, startPoint x: 574, startPoint y: 519, endPoint x: 559, endPoint y: 520, distance: 15.0
click at [559, 520] on code "Space" at bounding box center [560, 519] width 24 height 12
click at [719, 520] on p "Moves focus to the button" at bounding box center [714, 519] width 145 height 12
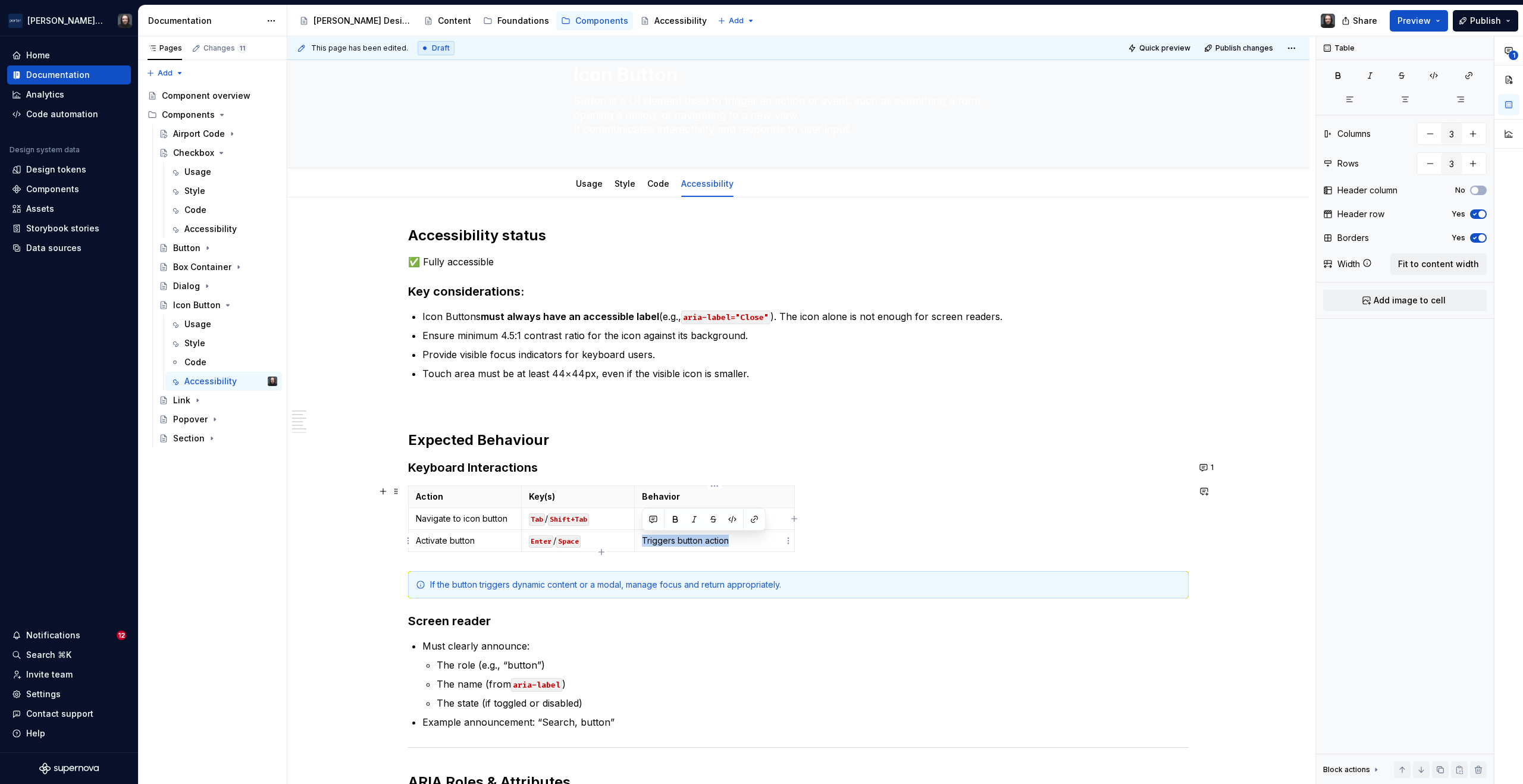
drag, startPoint x: 728, startPoint y: 542, endPoint x: 644, endPoint y: 542, distance: 84.0
click at [644, 542] on p "Triggers button action" at bounding box center [714, 541] width 145 height 12
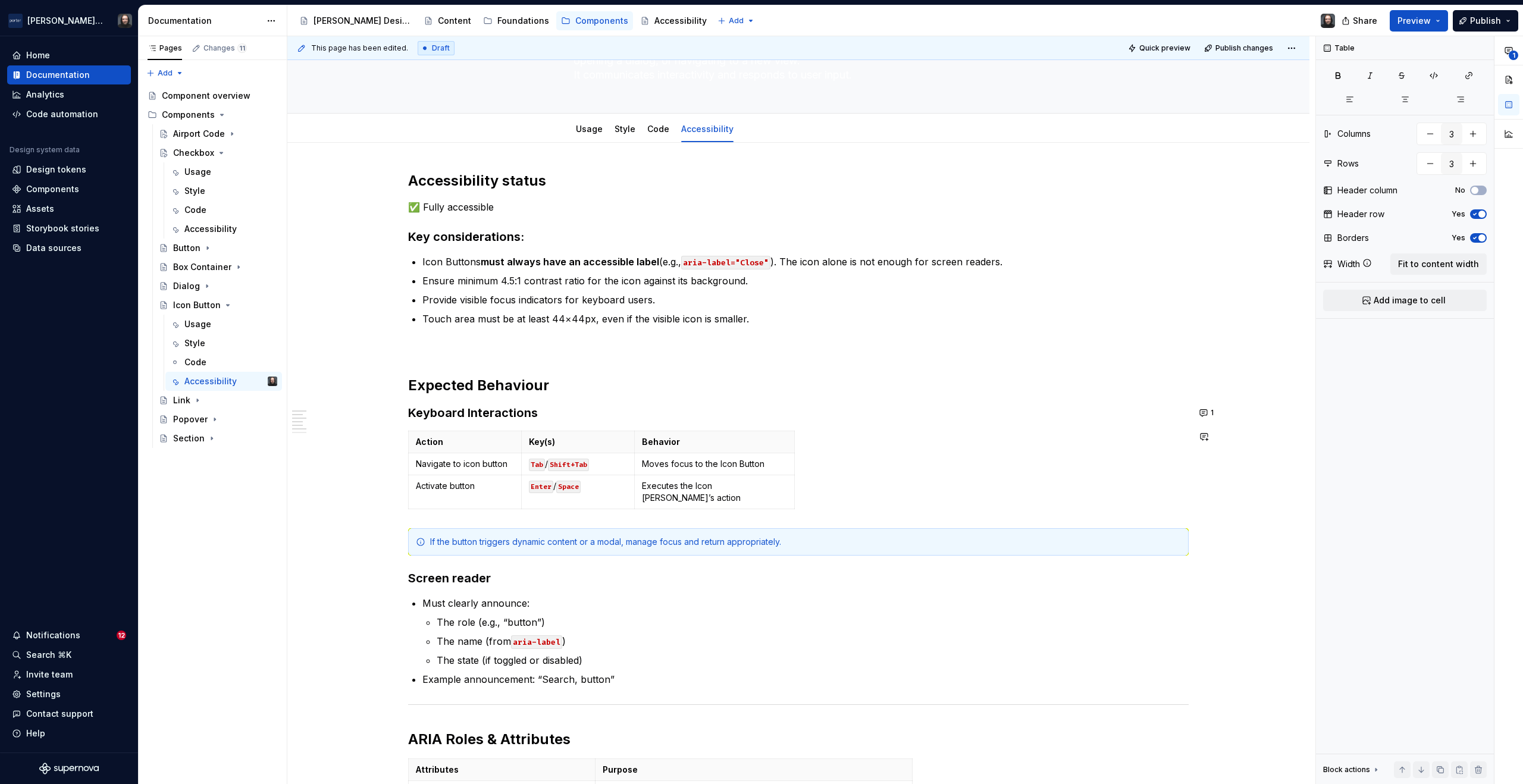
scroll to position [149, 0]
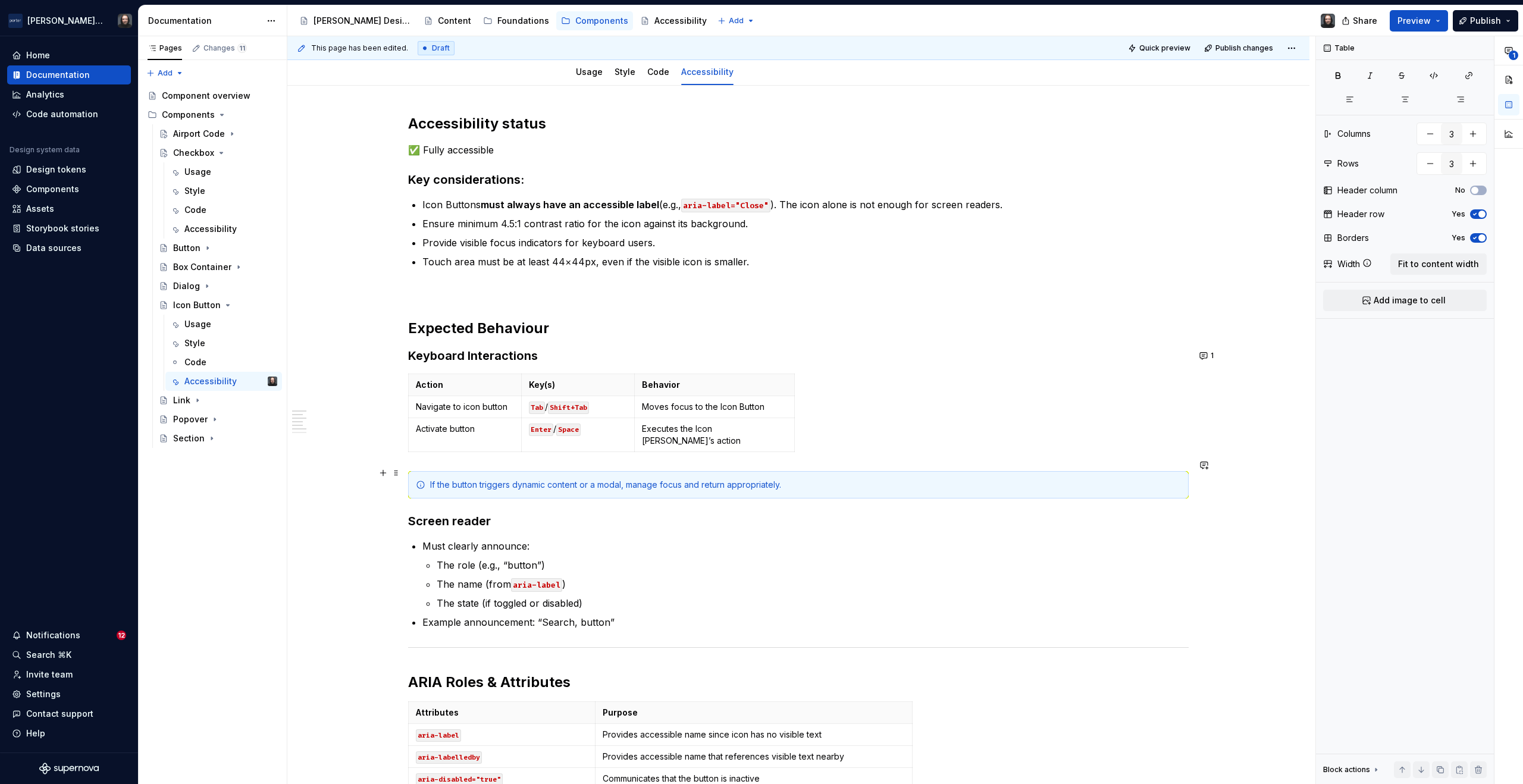
click at [466, 479] on div "If the button triggers dynamic content or a modal, manage focus and return appr…" at bounding box center [805, 485] width 751 height 12
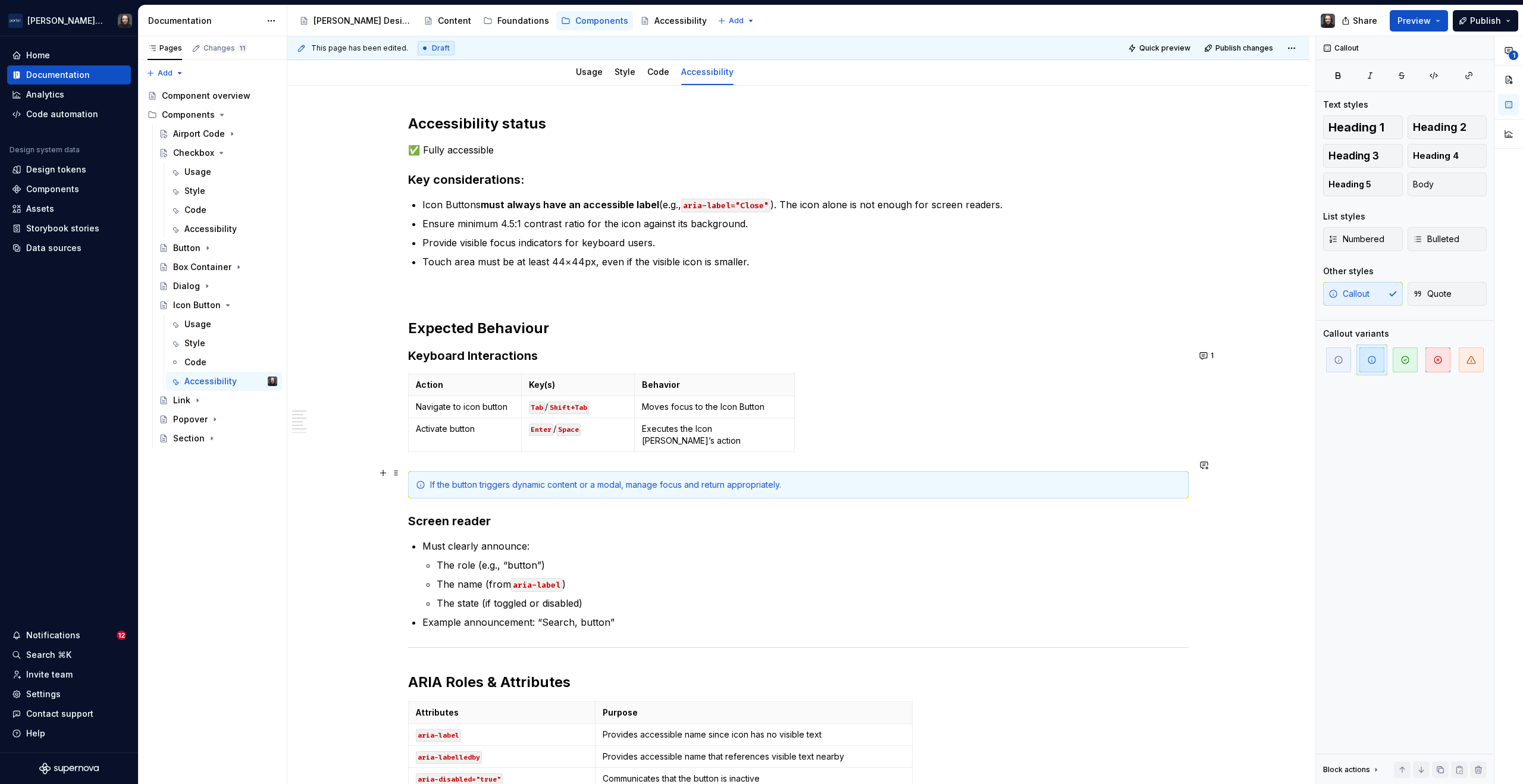
click at [451, 479] on div "If the button triggers dynamic content or a modal, manage focus and return appr…" at bounding box center [805, 485] width 751 height 12
click at [385, 508] on button "button" at bounding box center [383, 508] width 16 height 16
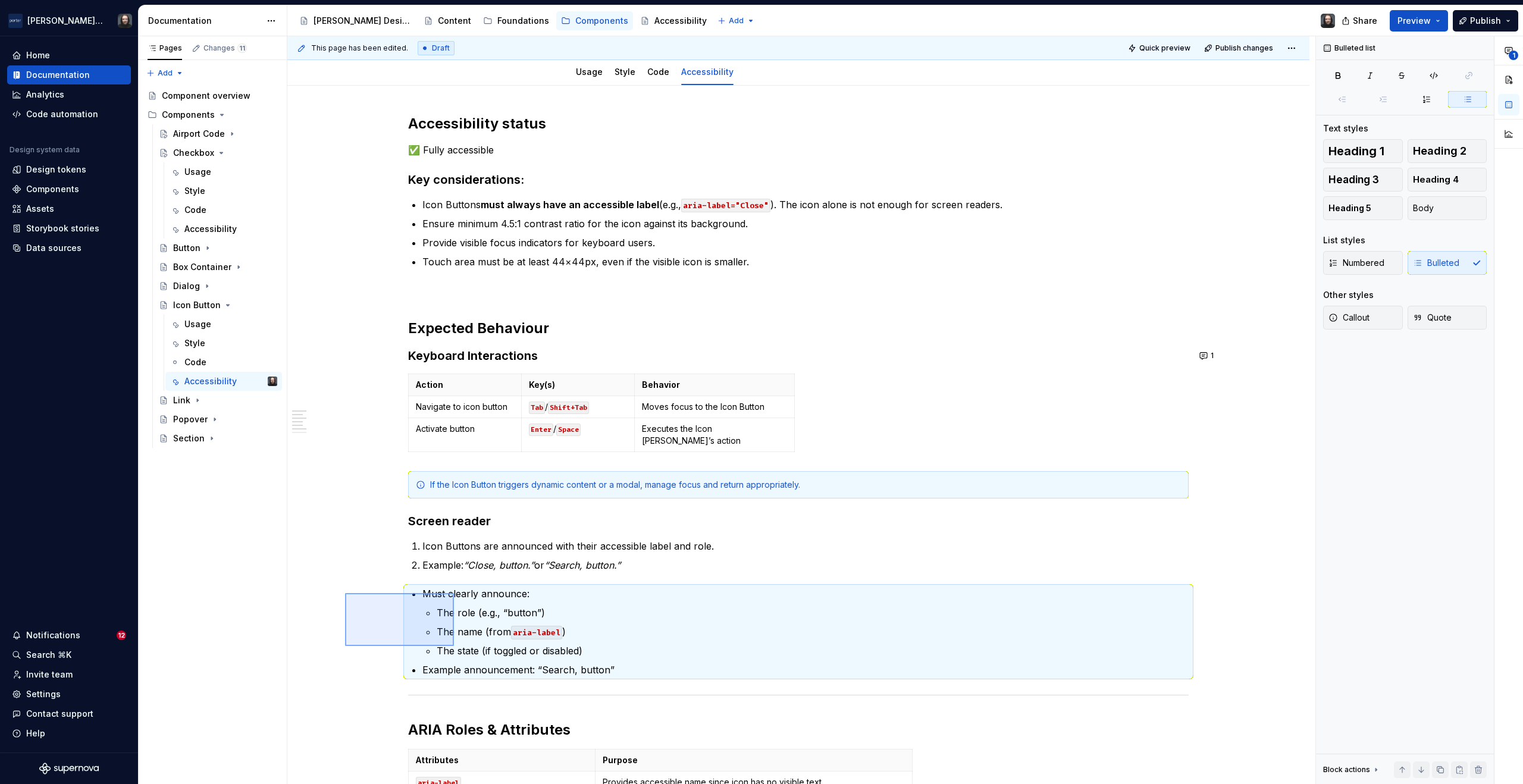
drag, startPoint x: 358, startPoint y: 597, endPoint x: 454, endPoint y: 646, distance: 107.8
click at [454, 646] on div "This page has been edited. Draft Quick preview Publish changes Icon Button Butt…" at bounding box center [801, 410] width 1028 height 748
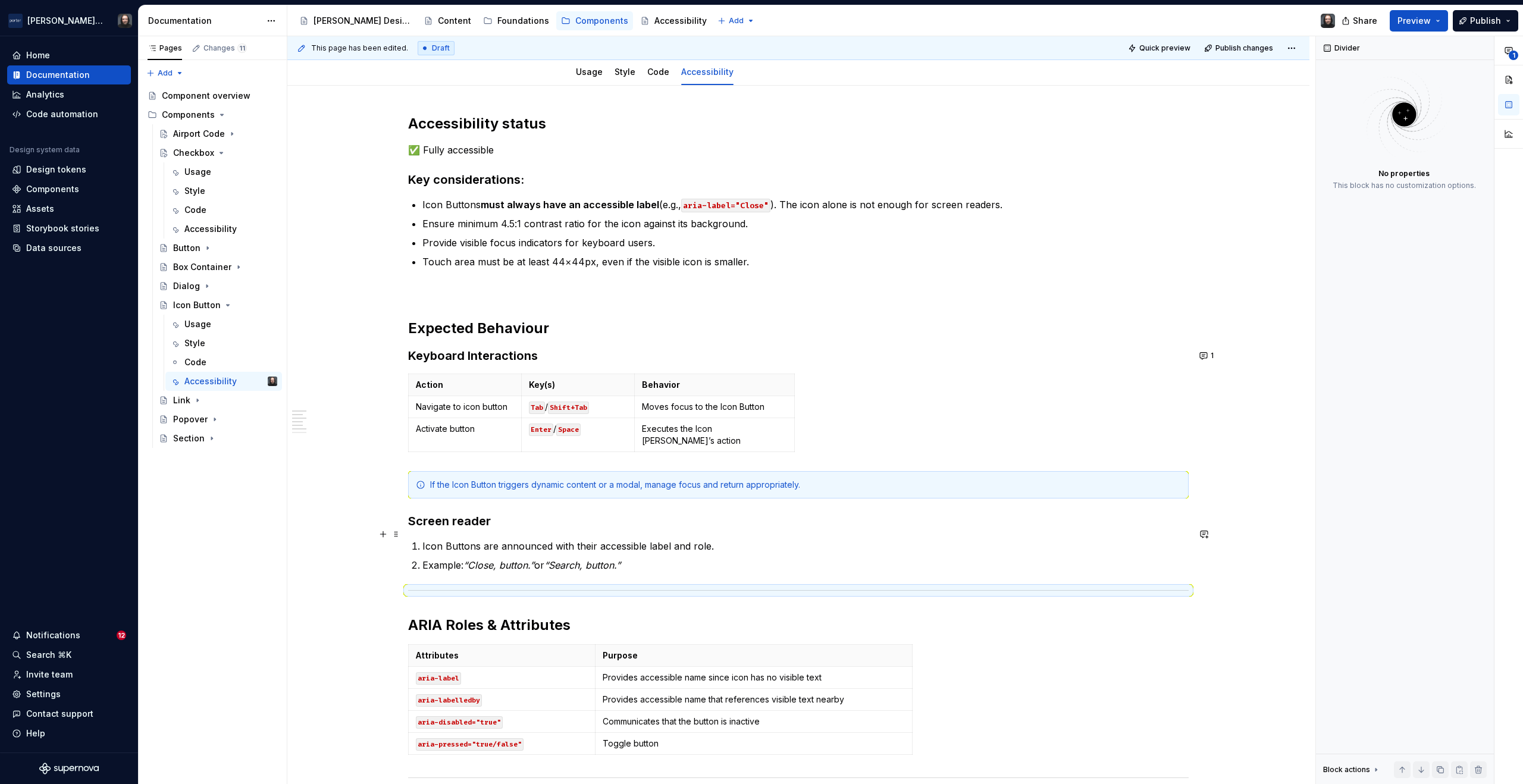
click at [457, 539] on p "Icon Buttons are announced with their accessible label and role." at bounding box center [805, 546] width 766 height 14
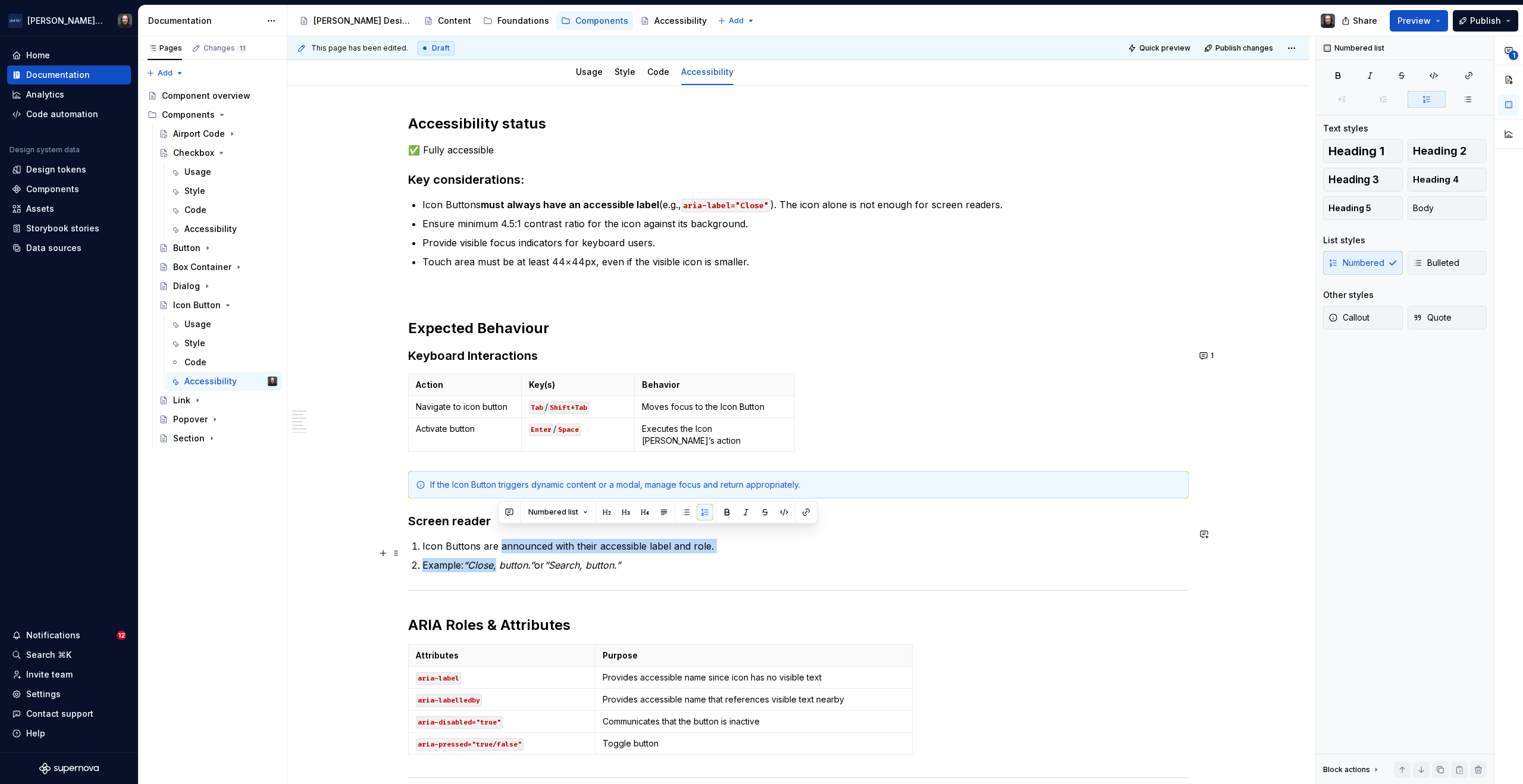
drag, startPoint x: 497, startPoint y: 537, endPoint x: 499, endPoint y: 555, distance: 18.1
click at [499, 555] on ol "Icon Buttons are announced with their accessible label and role. Example: “Clos…" at bounding box center [805, 555] width 766 height 34
click at [683, 513] on button "button" at bounding box center [686, 512] width 16 height 16
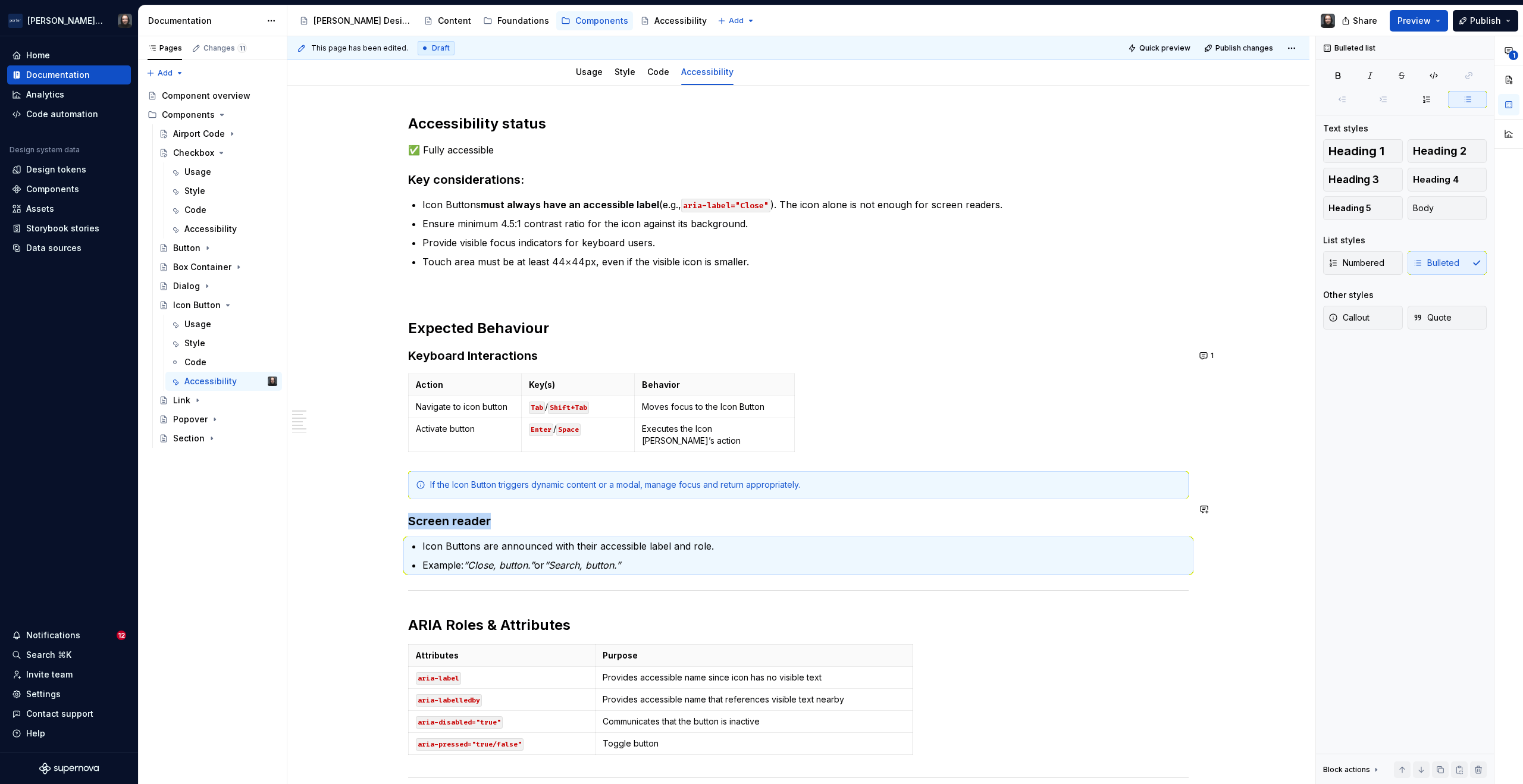
scroll to position [266, 0]
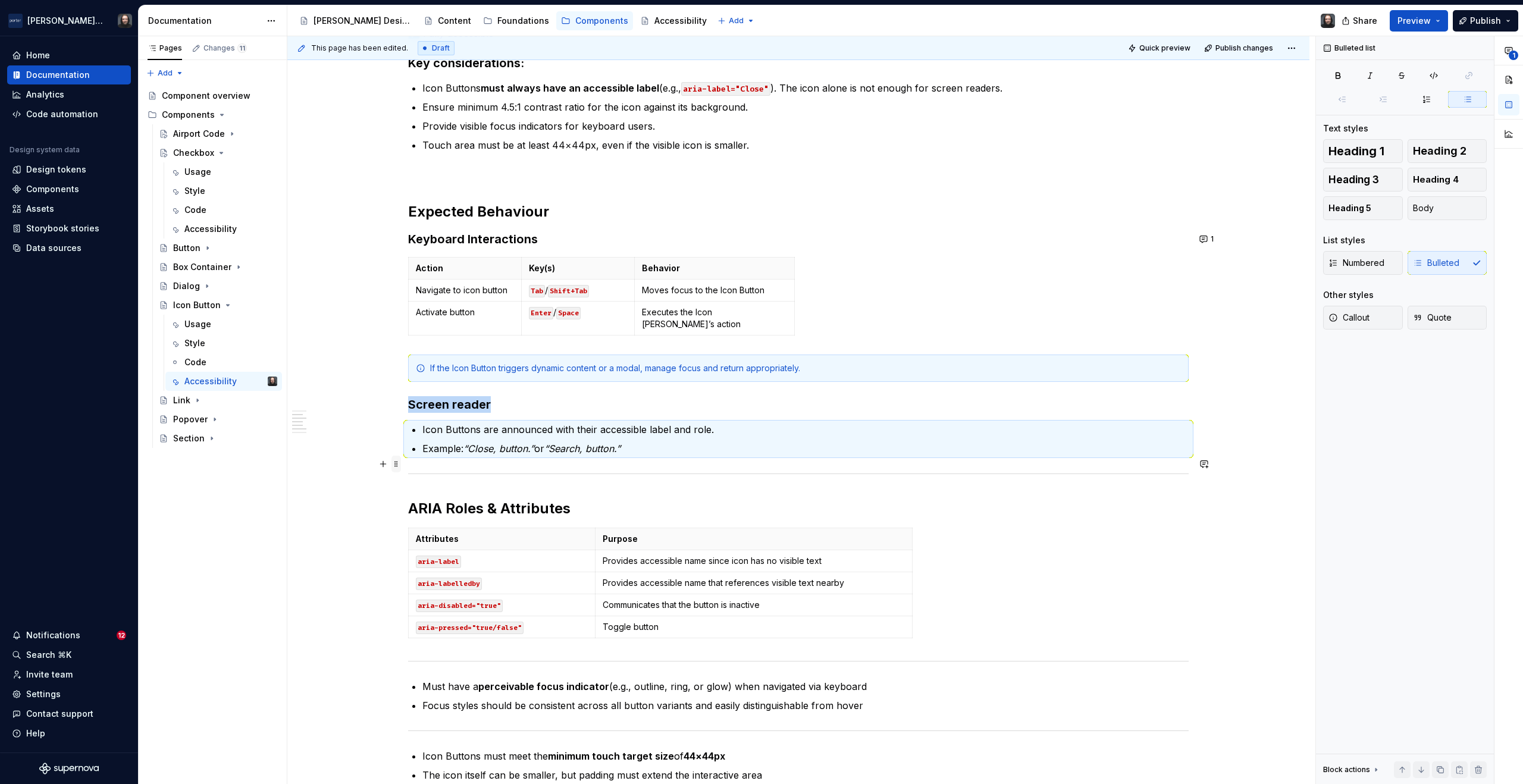
click at [395, 463] on span at bounding box center [396, 464] width 9 height 16
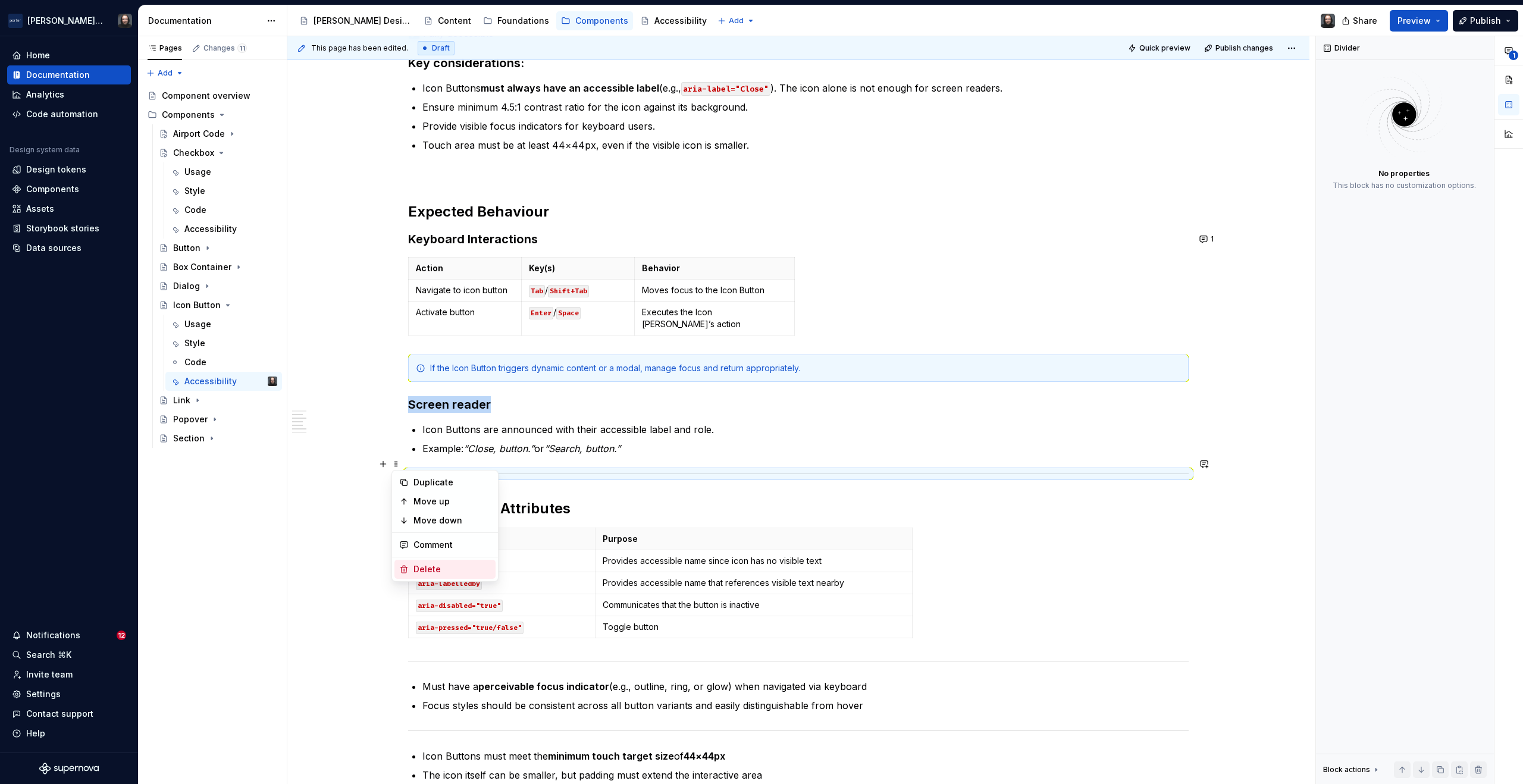
click at [418, 566] on div "Delete" at bounding box center [453, 569] width 78 height 12
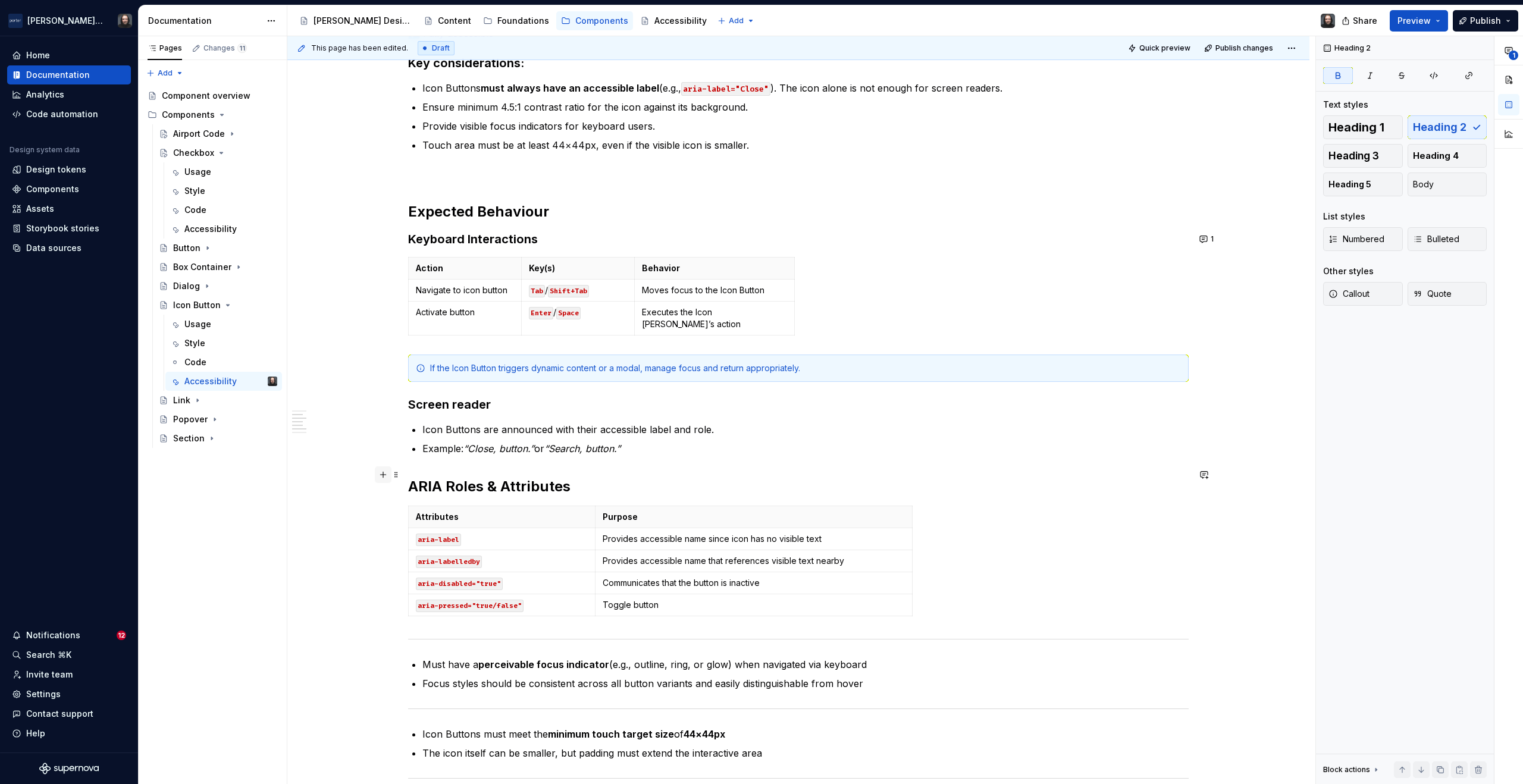
click at [386, 473] on button "button" at bounding box center [383, 474] width 16 height 16
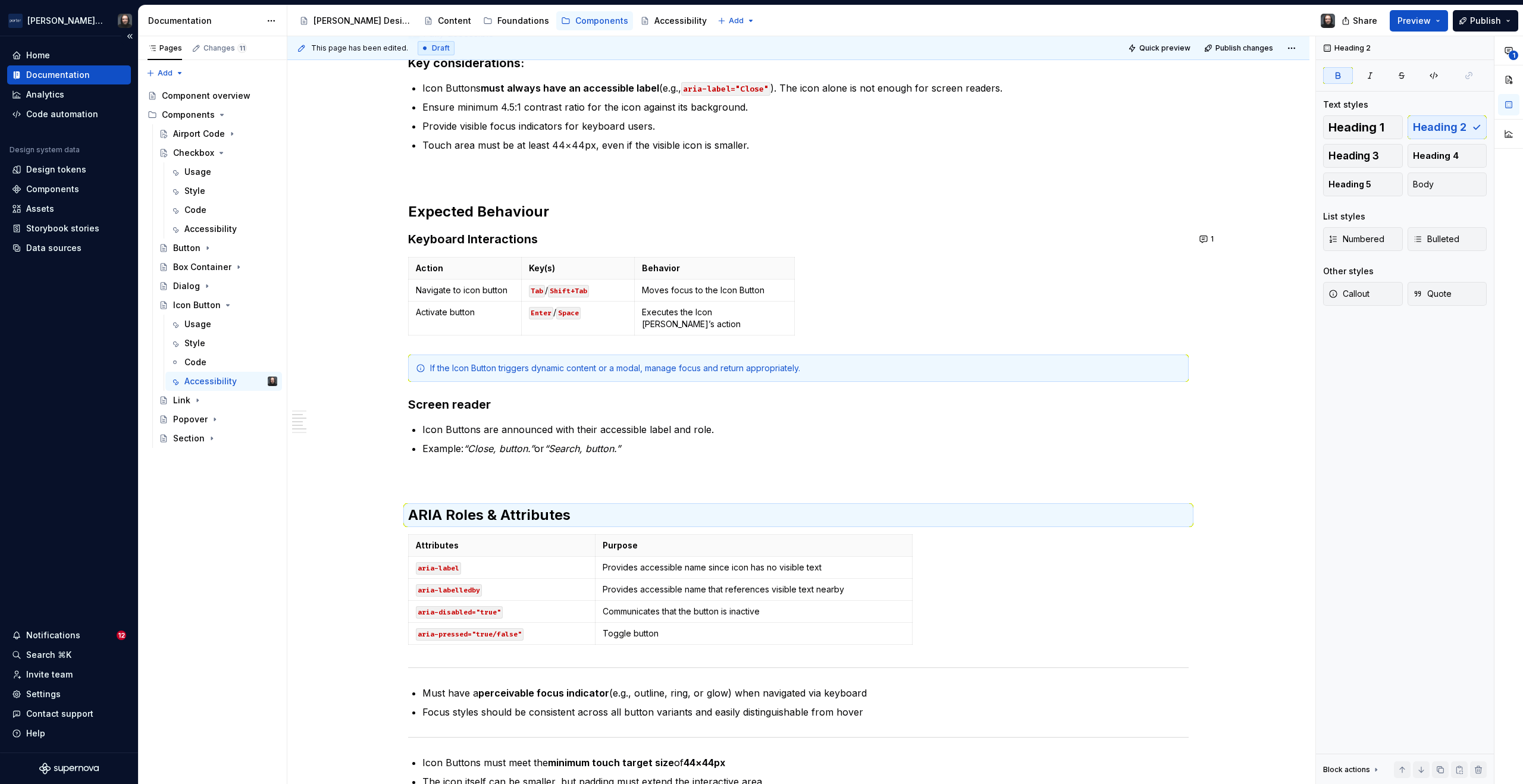
scroll to position [274, 0]
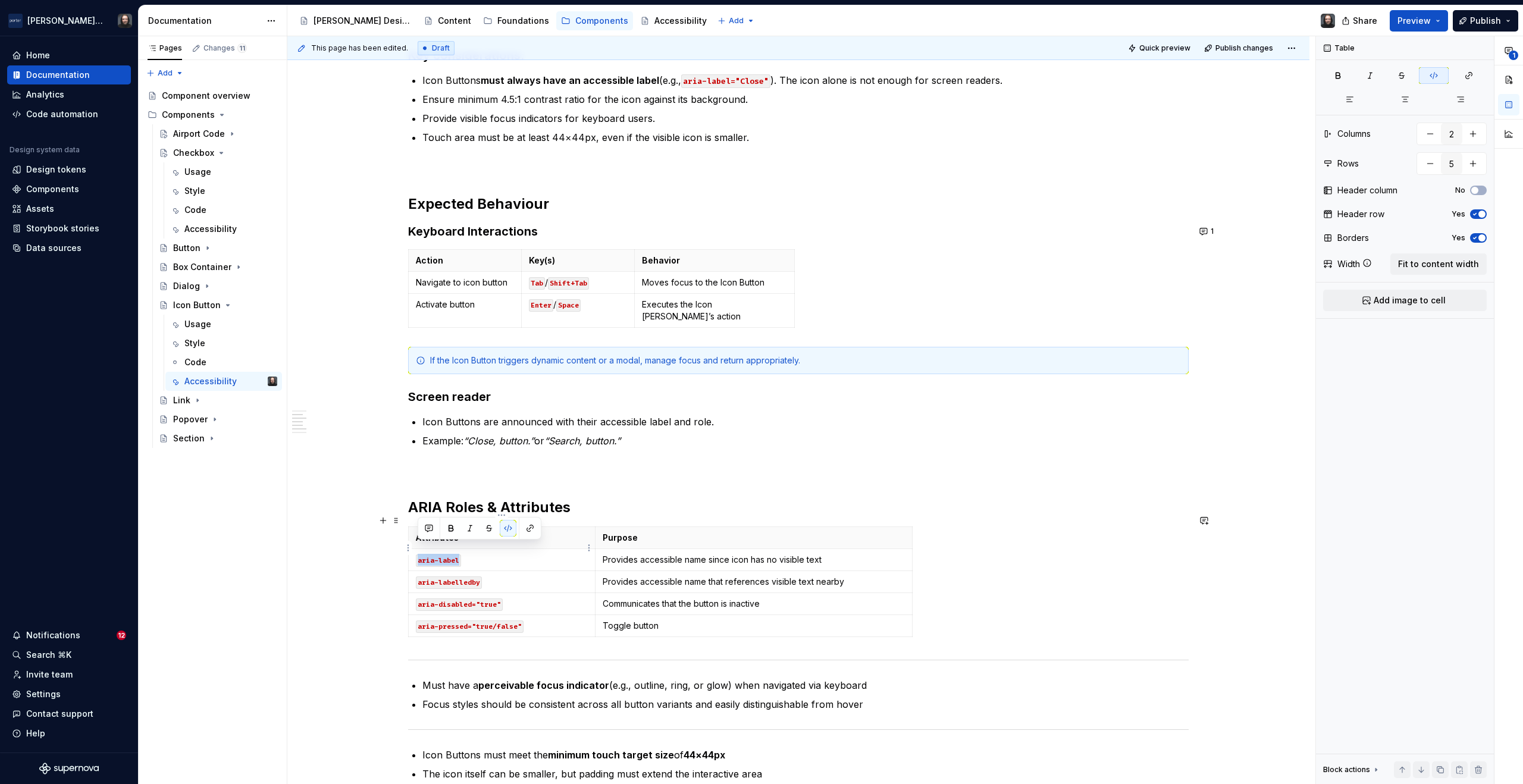
drag, startPoint x: 449, startPoint y: 549, endPoint x: 418, endPoint y: 551, distance: 31.1
click at [418, 554] on code "aria-label" at bounding box center [438, 560] width 45 height 12
drag, startPoint x: 457, startPoint y: 549, endPoint x: 419, endPoint y: 550, distance: 38.0
click at [419, 554] on code "aria-label" at bounding box center [438, 560] width 45 height 12
click at [477, 576] on code "aria-labelledby" at bounding box center [449, 582] width 66 height 12
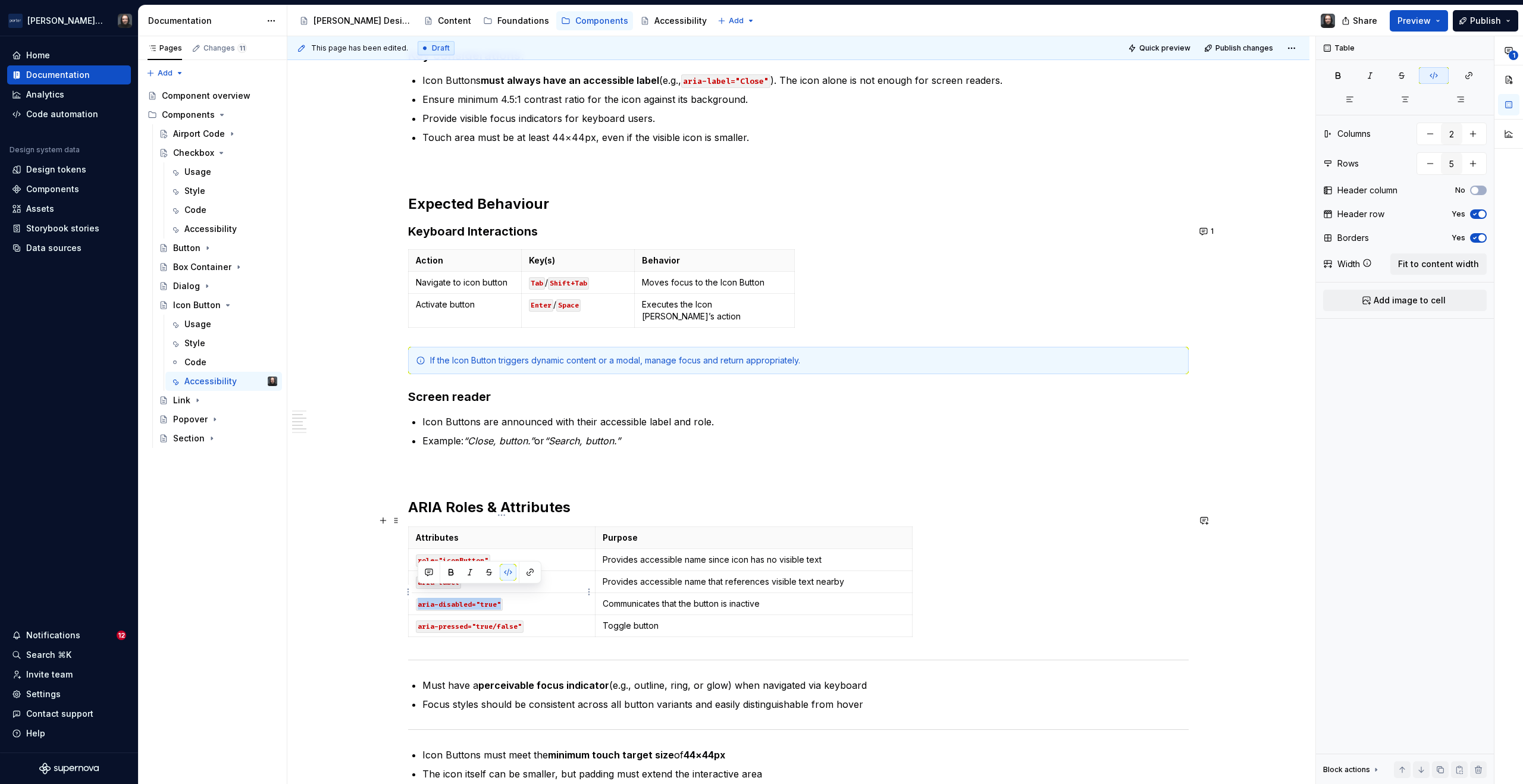
drag, startPoint x: 495, startPoint y: 593, endPoint x: 419, endPoint y: 596, distance: 76.1
click at [419, 599] on code "aria-disabled="true"" at bounding box center [459, 604] width 87 height 12
click at [470, 598] on p "title" at bounding box center [501, 604] width 172 height 12
click at [407, 614] on html "[PERSON_NAME] Airlines Home Documentation Analytics Code automation Design syst…" at bounding box center [761, 392] width 1523 height 784
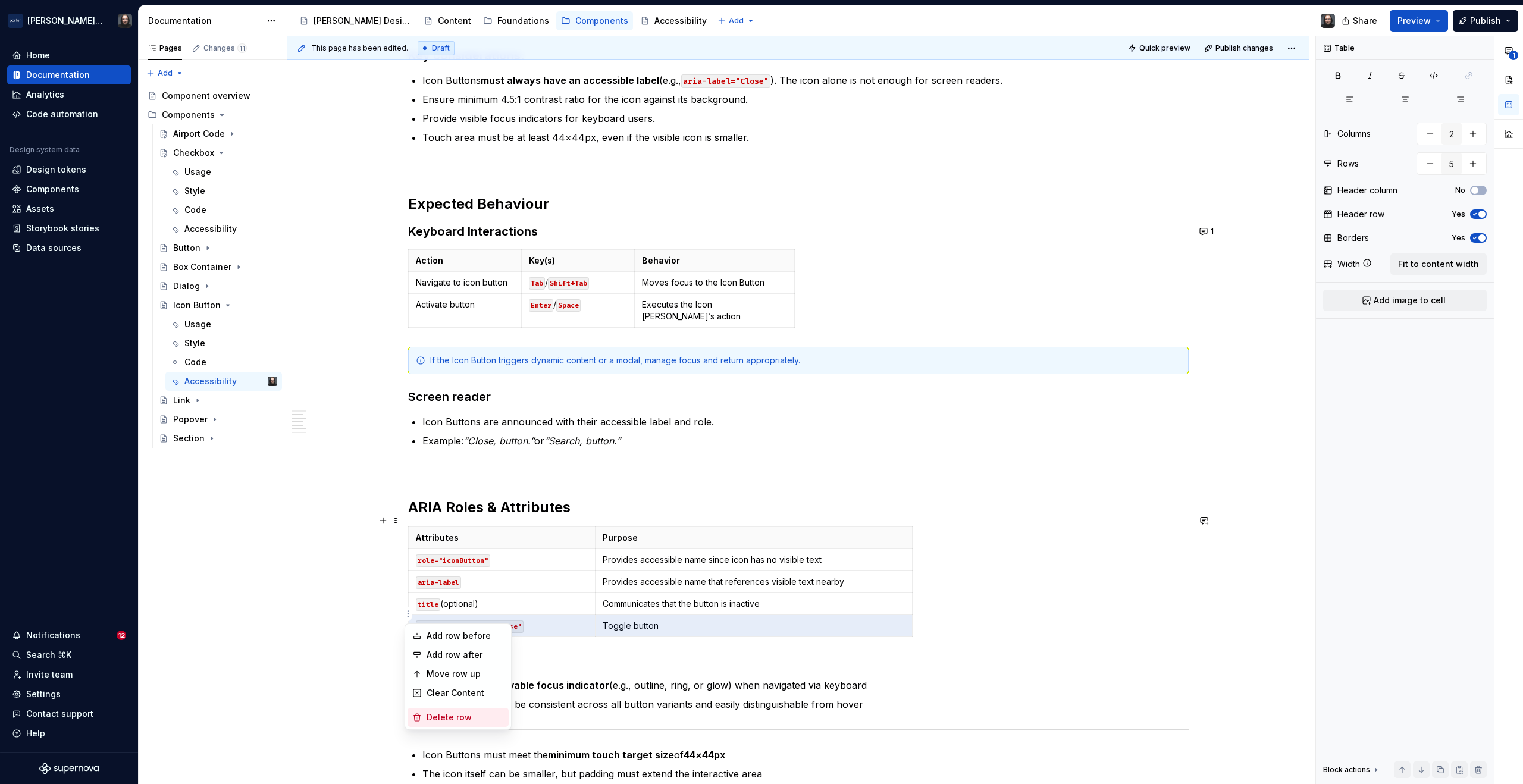
drag, startPoint x: 444, startPoint y: 715, endPoint x: 449, endPoint y: 700, distance: 15.8
click at [443, 715] on div "Delete row" at bounding box center [465, 718] width 78 height 12
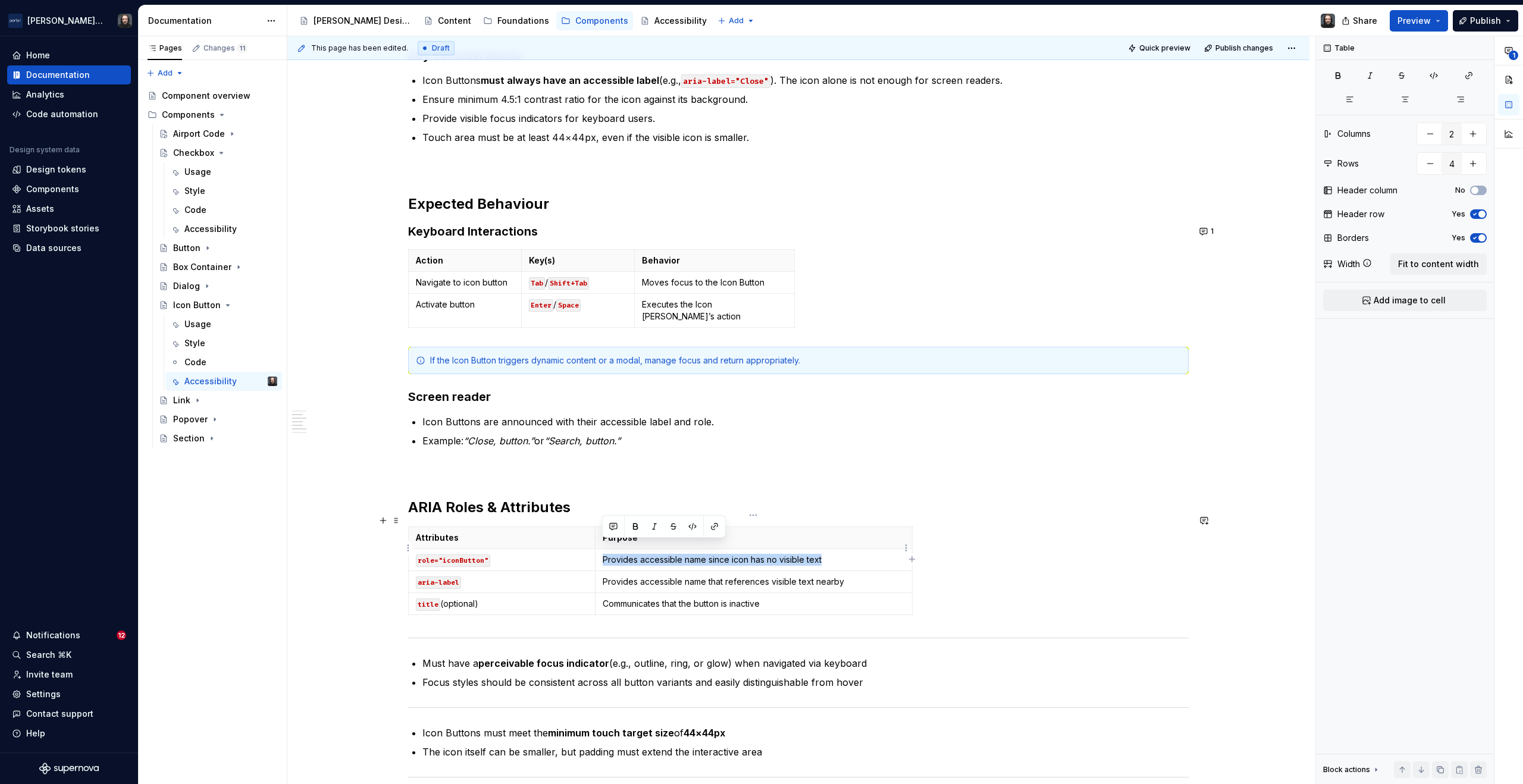
drag, startPoint x: 823, startPoint y: 546, endPoint x: 604, endPoint y: 546, distance: 219.0
click at [604, 554] on p "Provides accessible name since icon has no visible text" at bounding box center [753, 560] width 302 height 12
click at [666, 554] on code "<button>" at bounding box center [676, 560] width 37 height 12
drag, startPoint x: 793, startPoint y: 570, endPoint x: 604, endPoint y: 571, distance: 189.0
click at [604, 576] on p "Provides accessible name that references visible text nearby" at bounding box center [753, 581] width 302 height 12
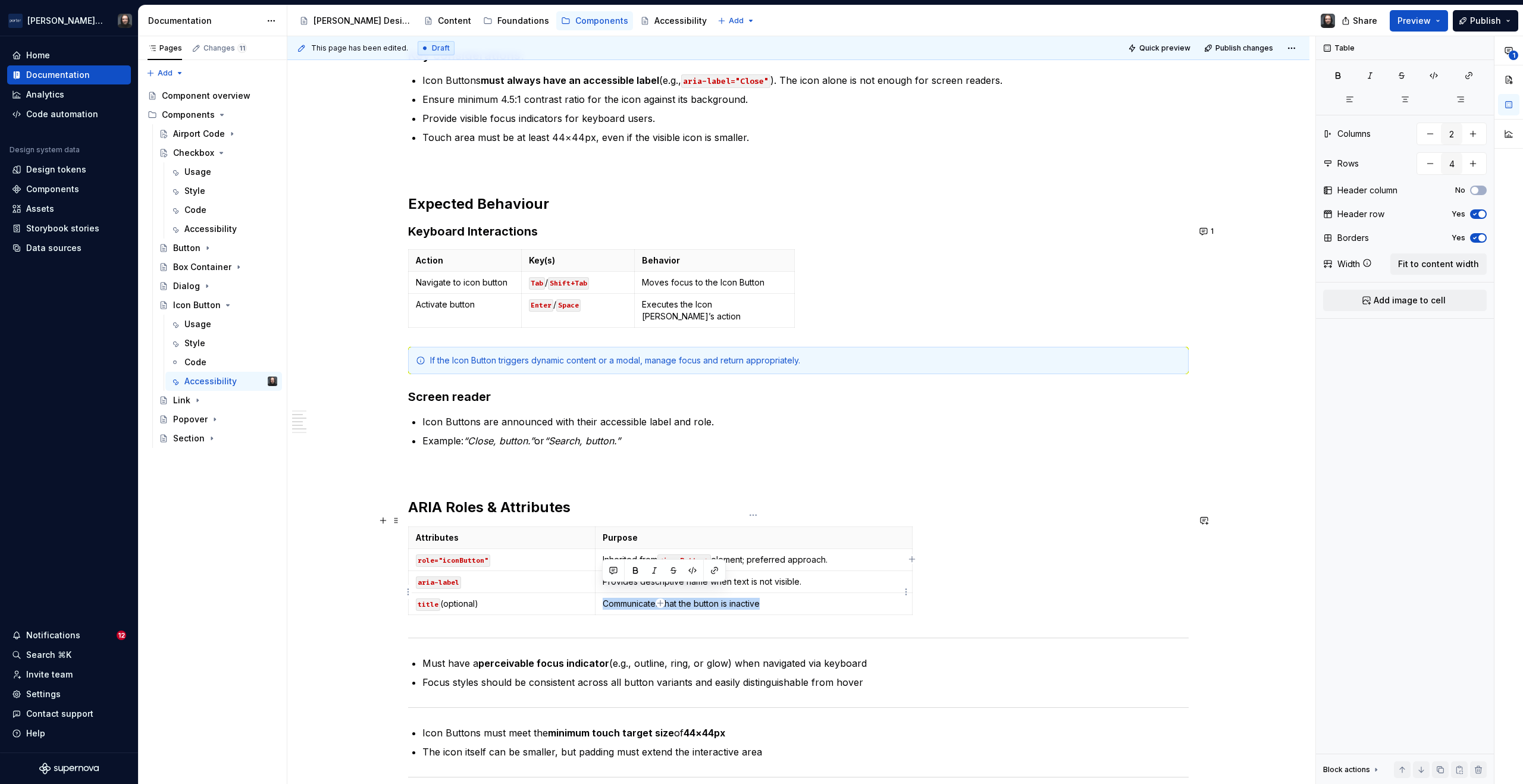
drag, startPoint x: 770, startPoint y: 592, endPoint x: 605, endPoint y: 594, distance: 165.0
click at [605, 598] on p "Communicates that the button is inactive" at bounding box center [753, 604] width 302 height 12
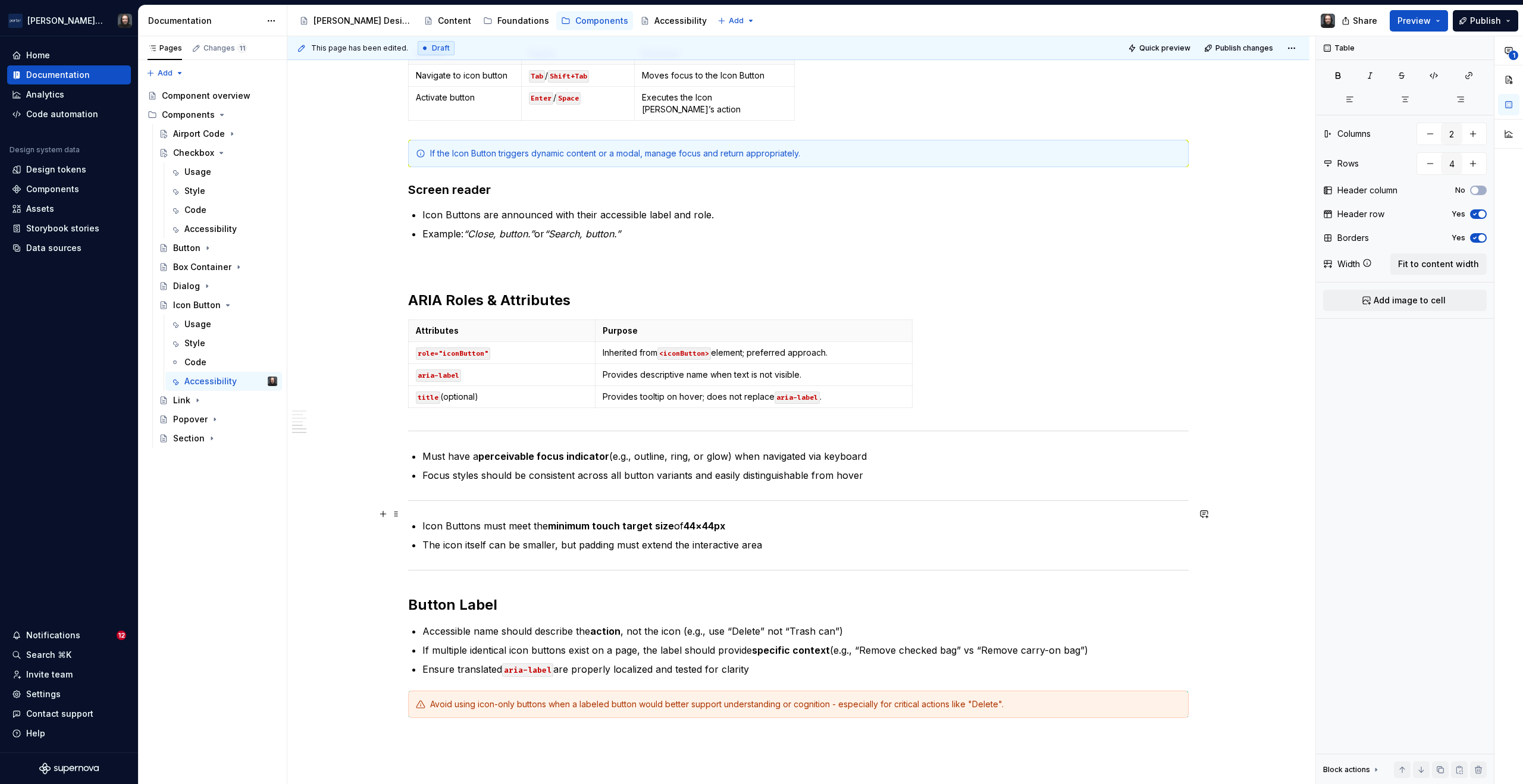
click at [337, 513] on div "Accessibility status ✅ Fully accessible Key considerations: Icon Buttons must a…" at bounding box center [799, 375] width 1022 height 1241
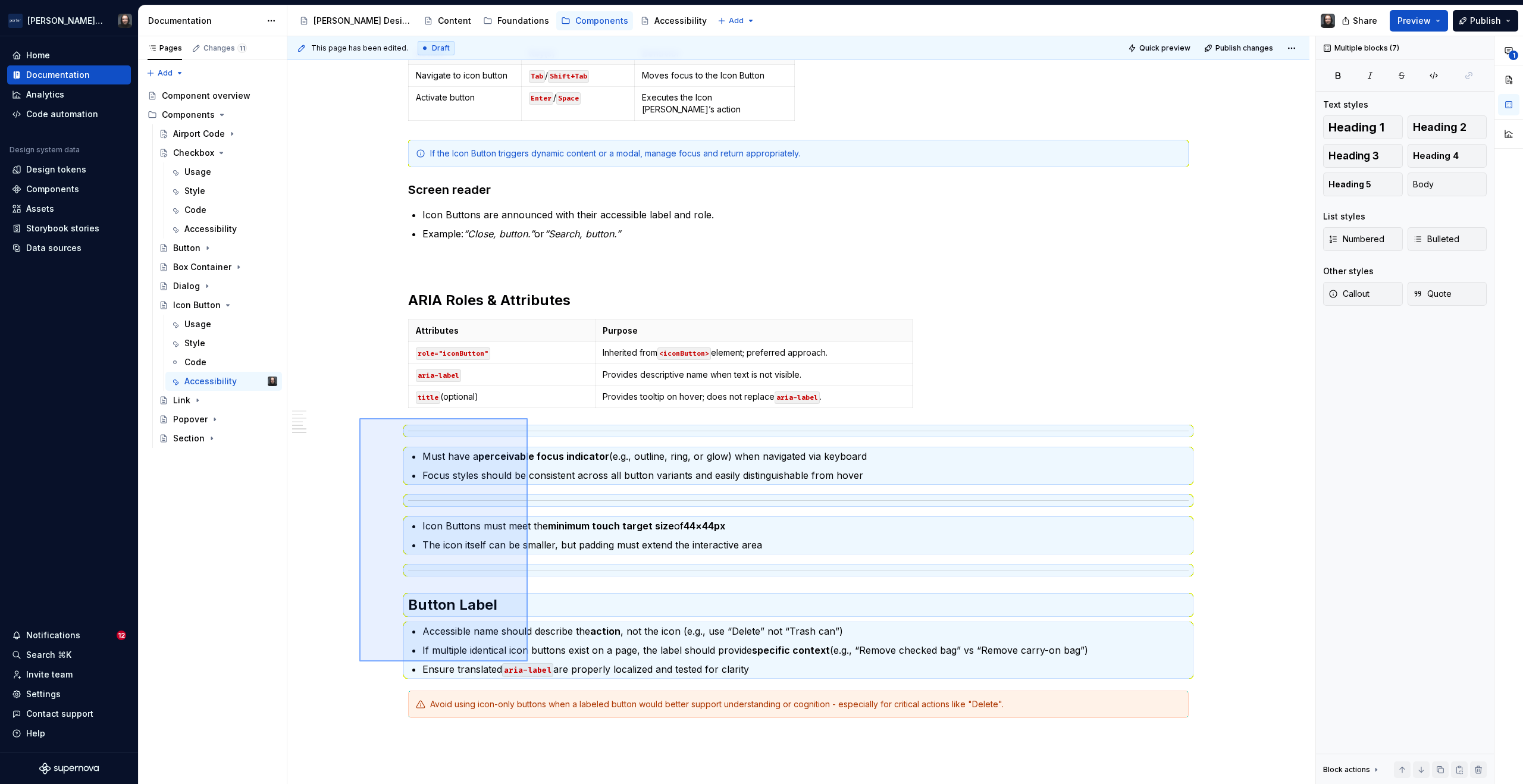
drag, startPoint x: 401, startPoint y: 440, endPoint x: 528, endPoint y: 662, distance: 255.8
click at [528, 662] on div "This page has been edited. Draft Quick preview Publish changes Icon Button Butt…" at bounding box center [801, 410] width 1028 height 748
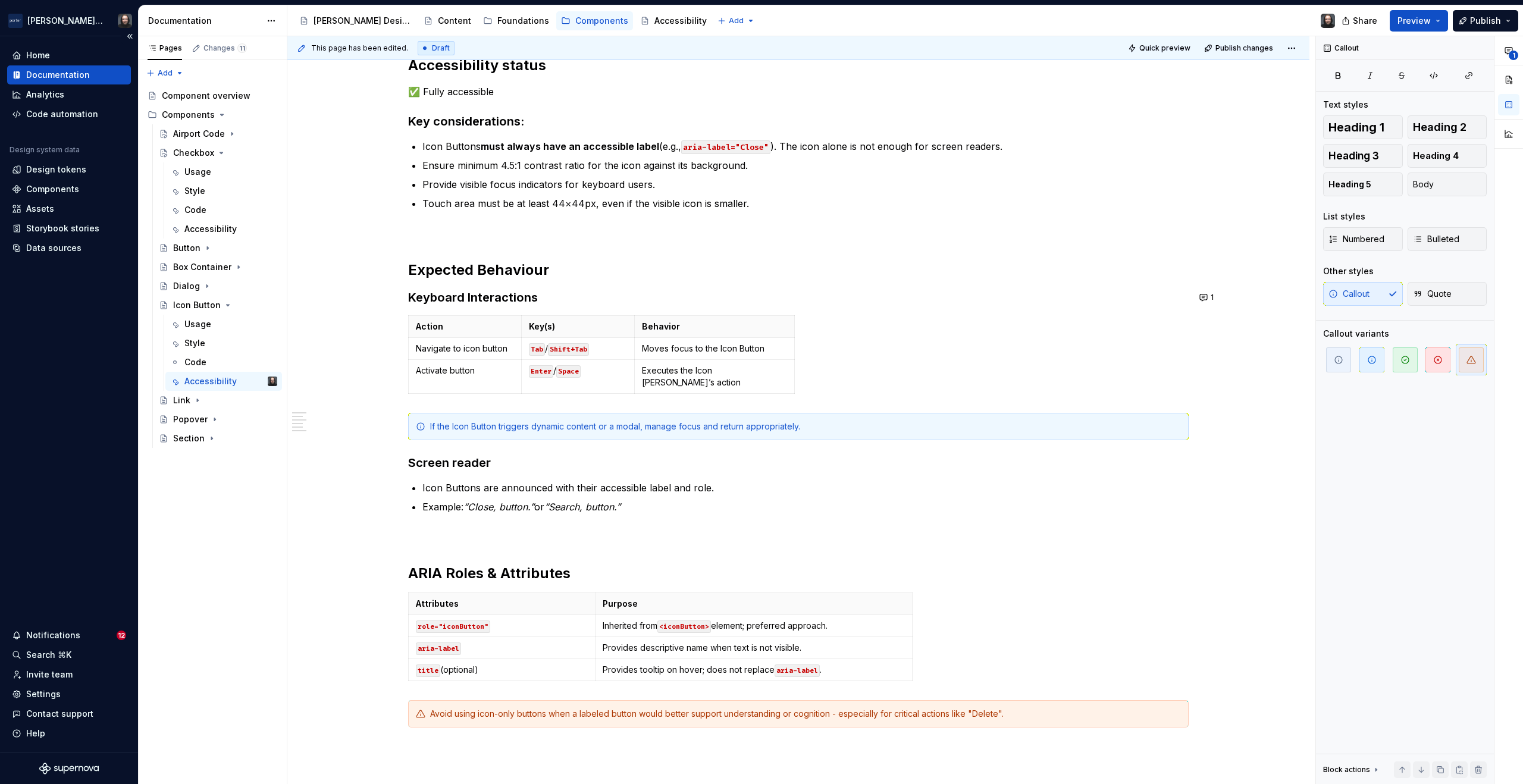
scroll to position [0, 0]
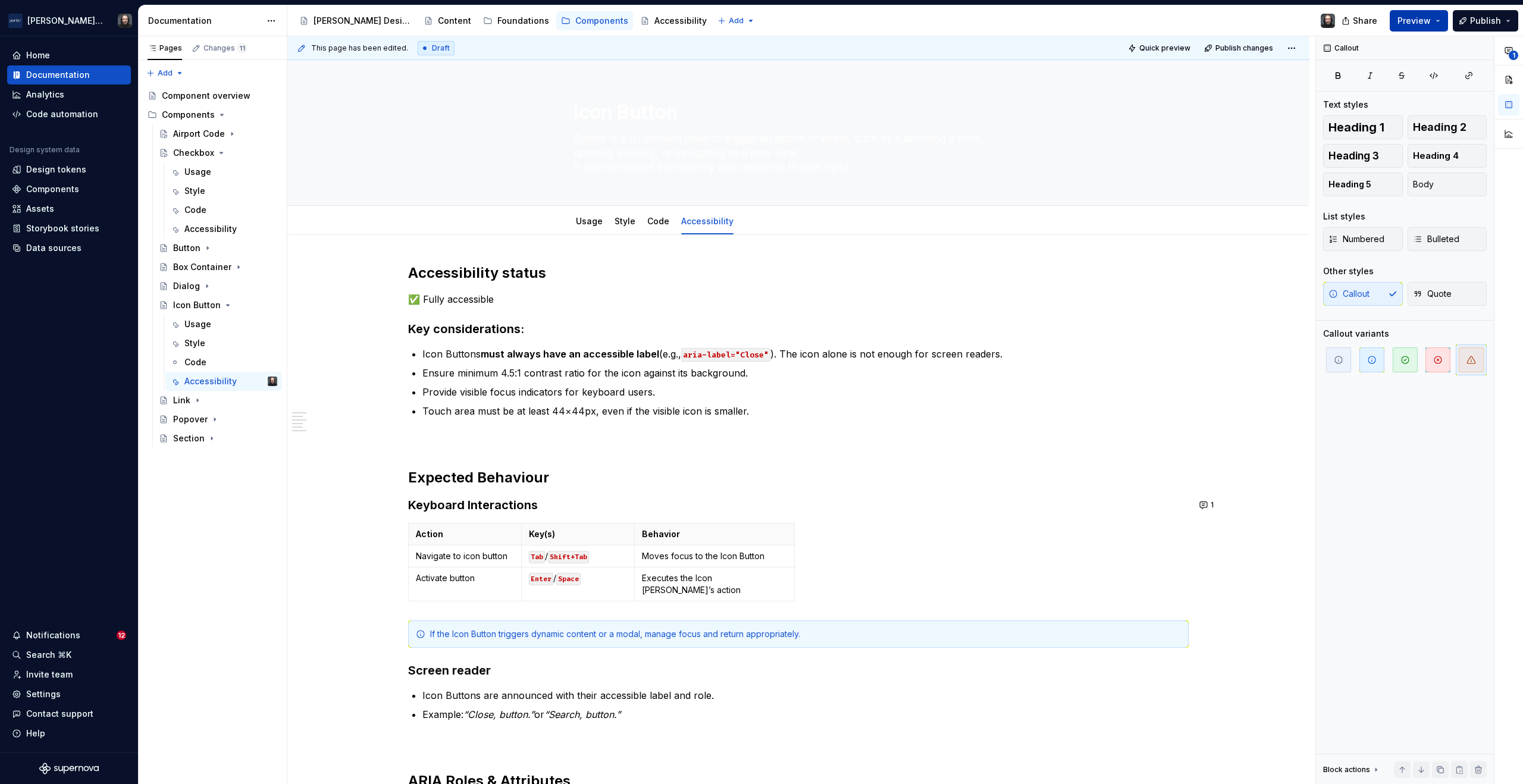
click at [1441, 19] on button "Preview" at bounding box center [1419, 20] width 59 height 22
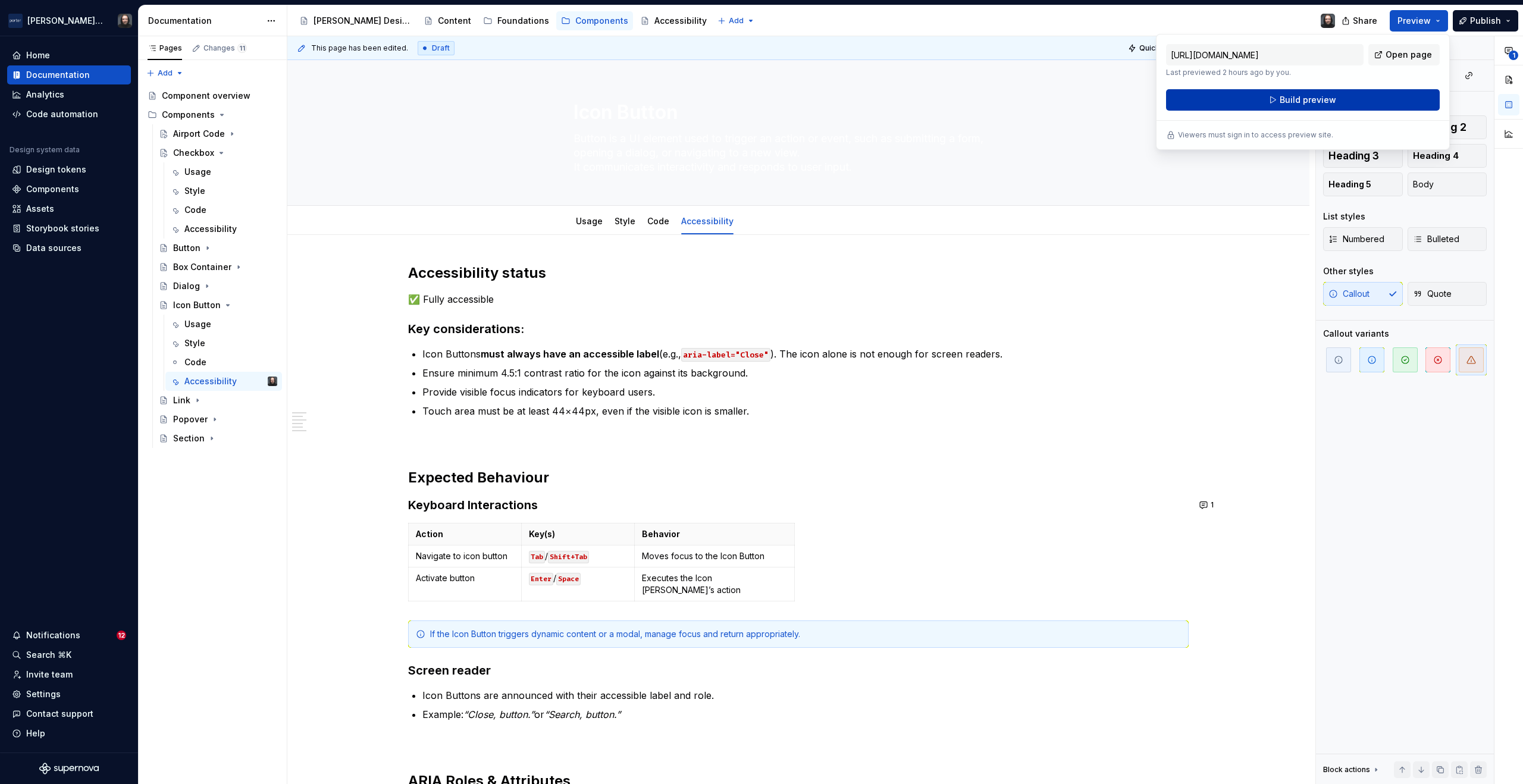
click at [1306, 100] on span "Build preview" at bounding box center [1308, 100] width 57 height 12
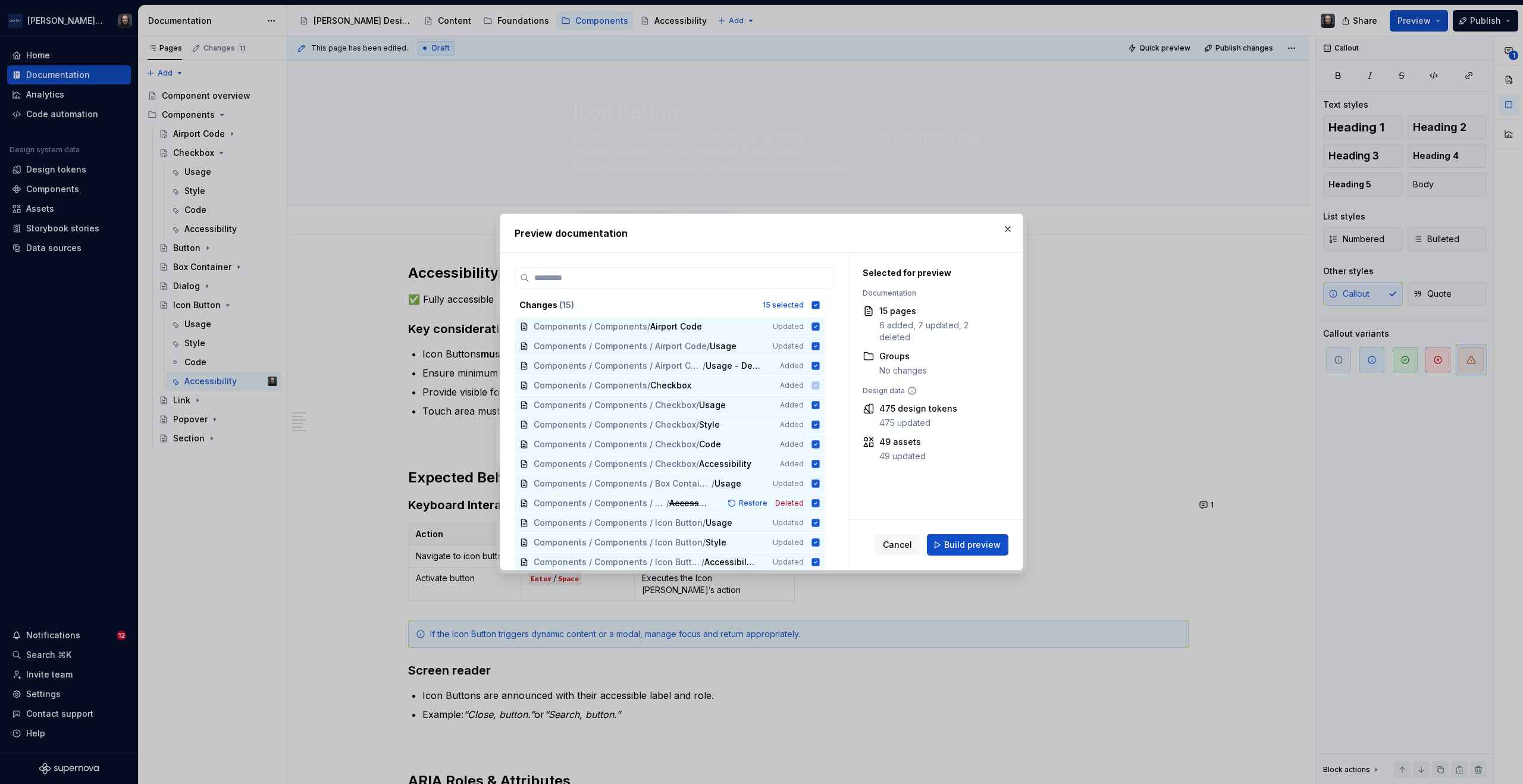
click at [986, 546] on span "Build preview" at bounding box center [972, 545] width 57 height 12
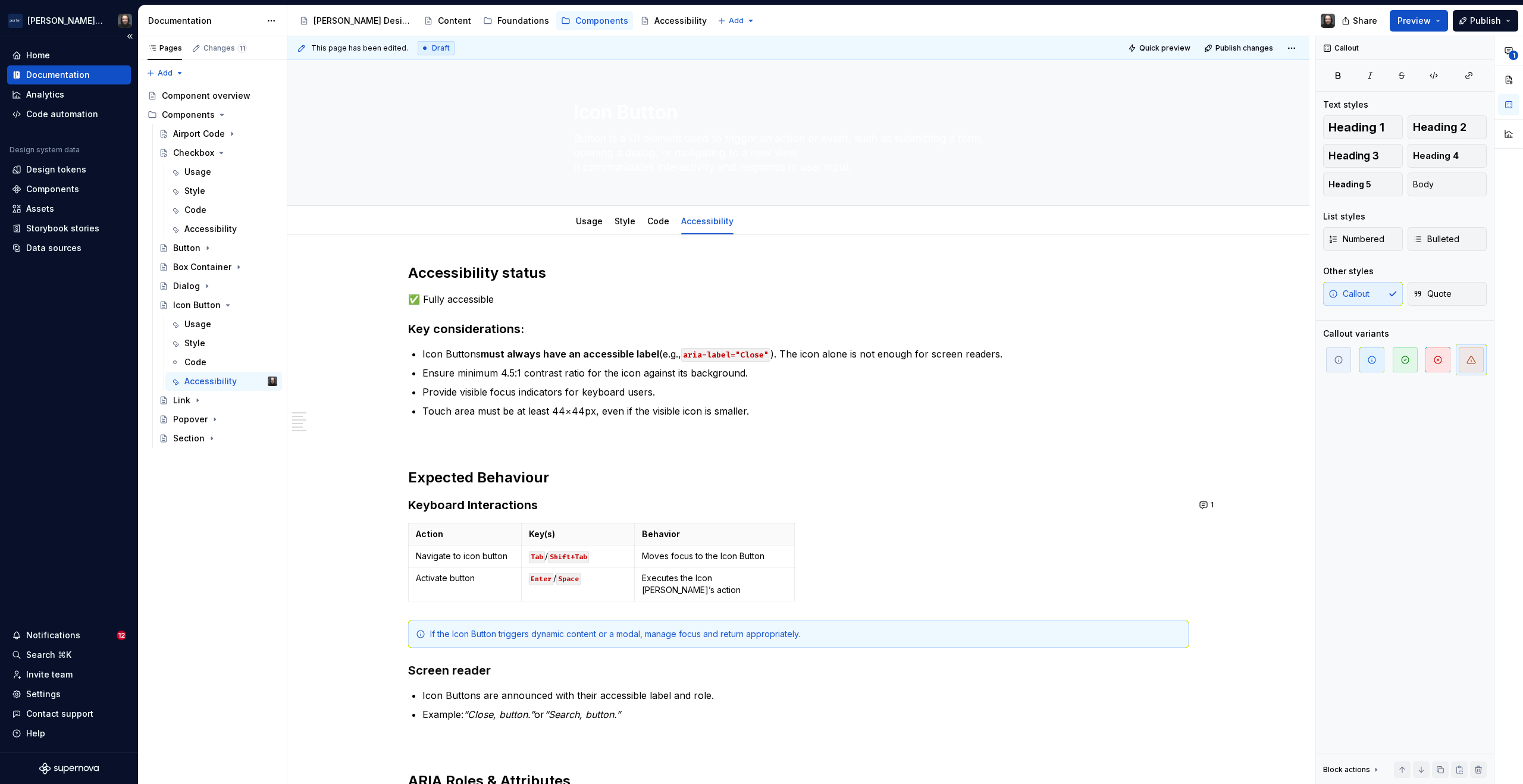
type textarea "*"
